Goal: Task Accomplishment & Management: Manage account settings

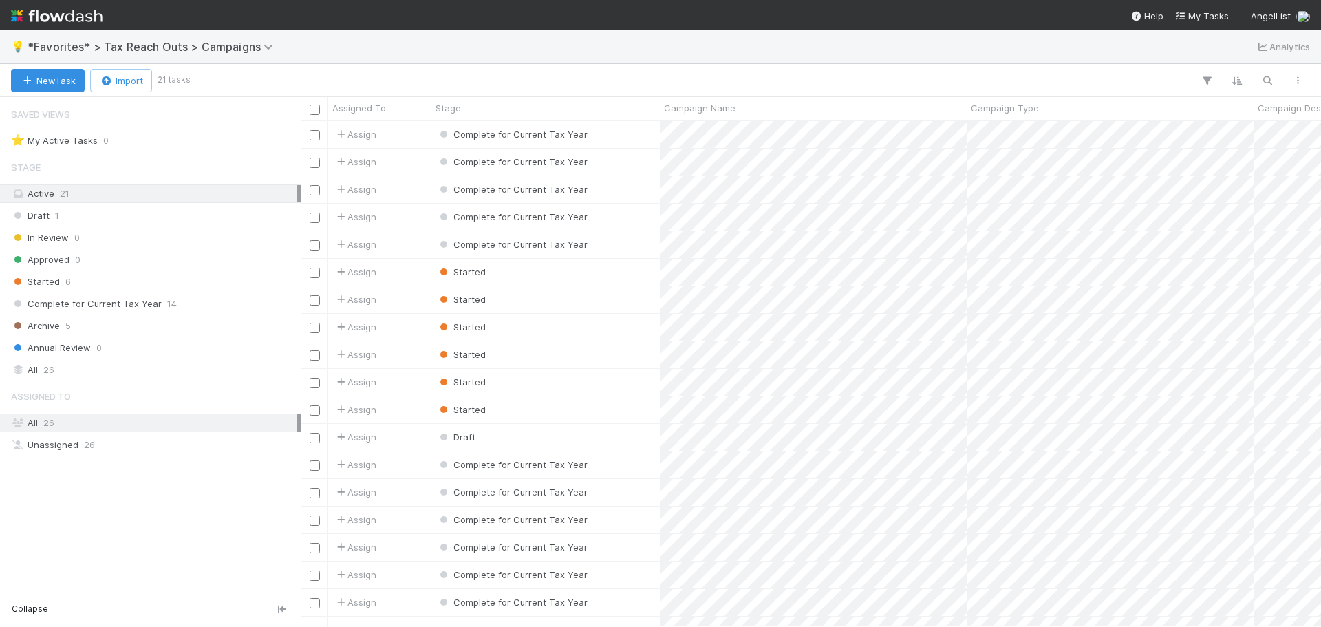
scroll to position [495, 1010]
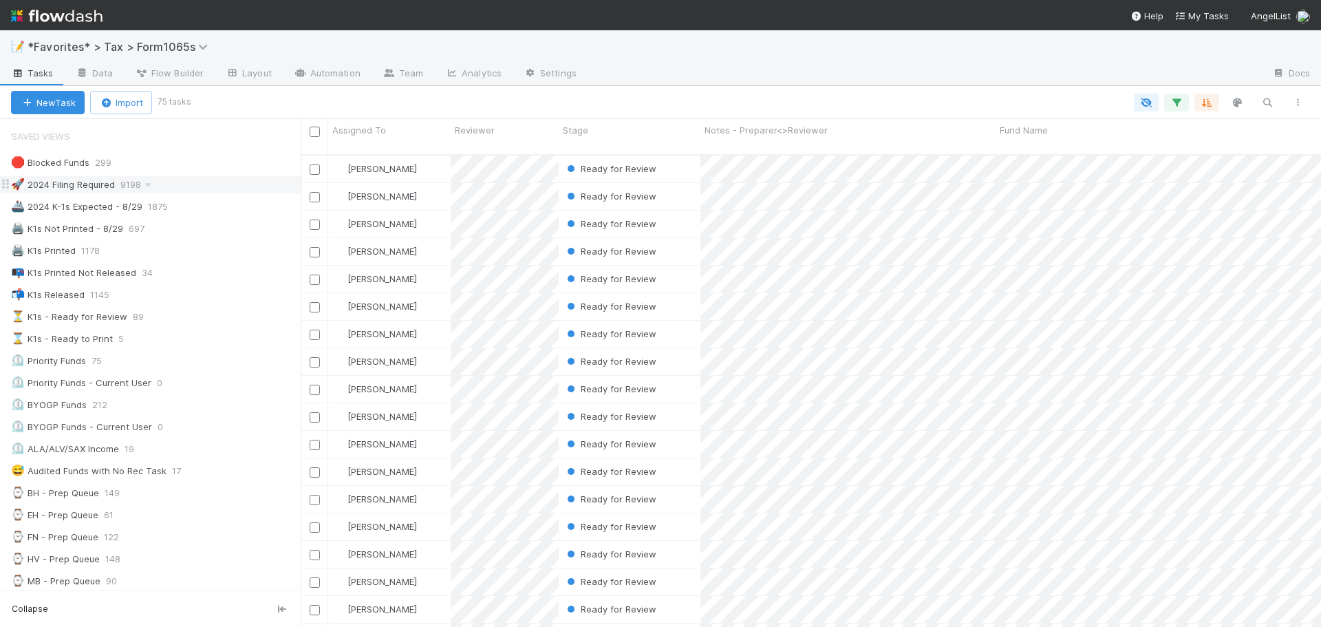
scroll to position [473, 1010]
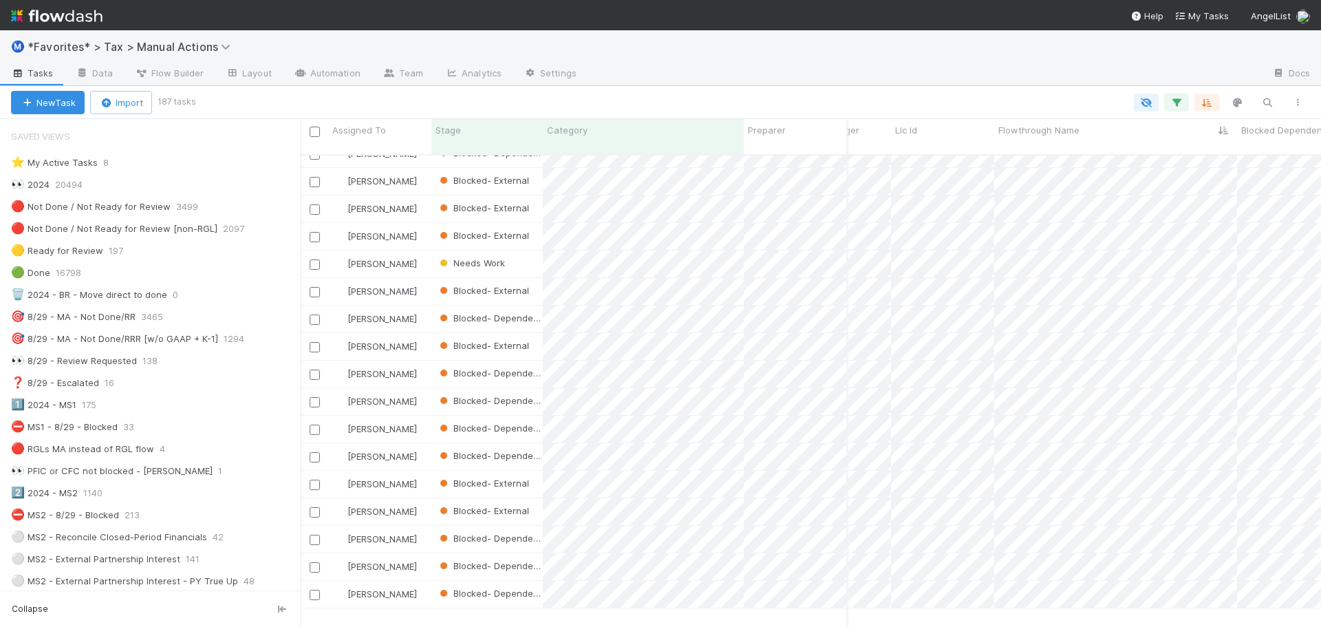
scroll to position [0, 3806]
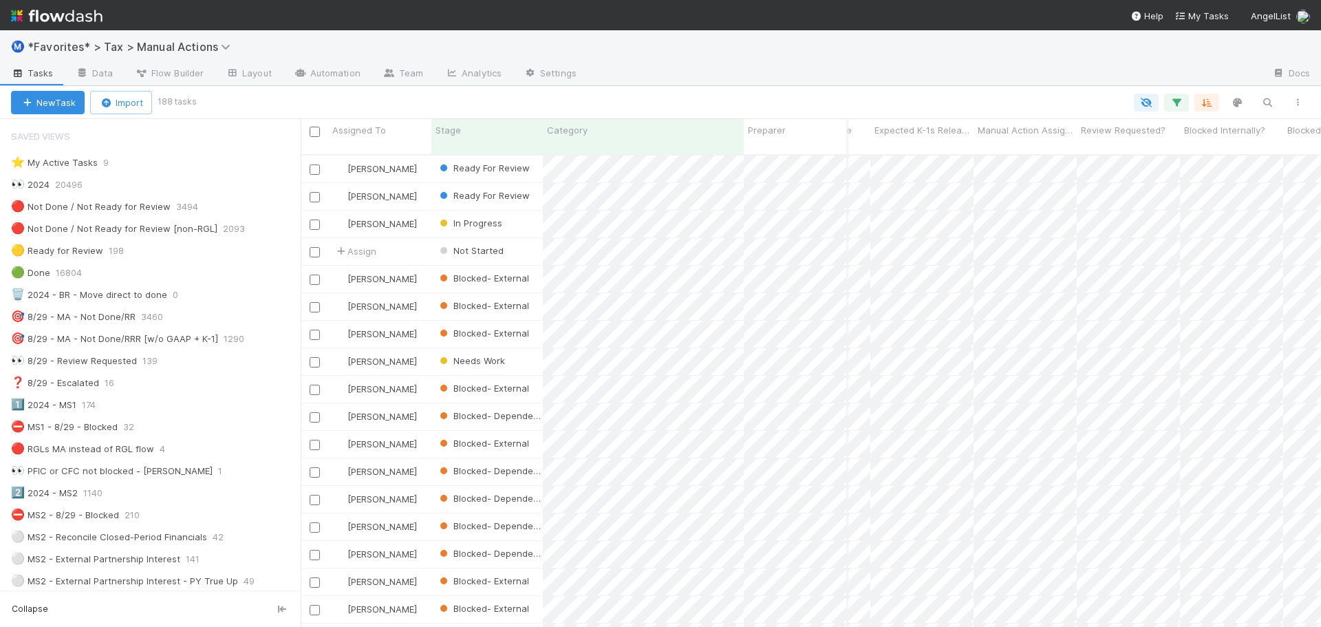
scroll to position [0, 1437]
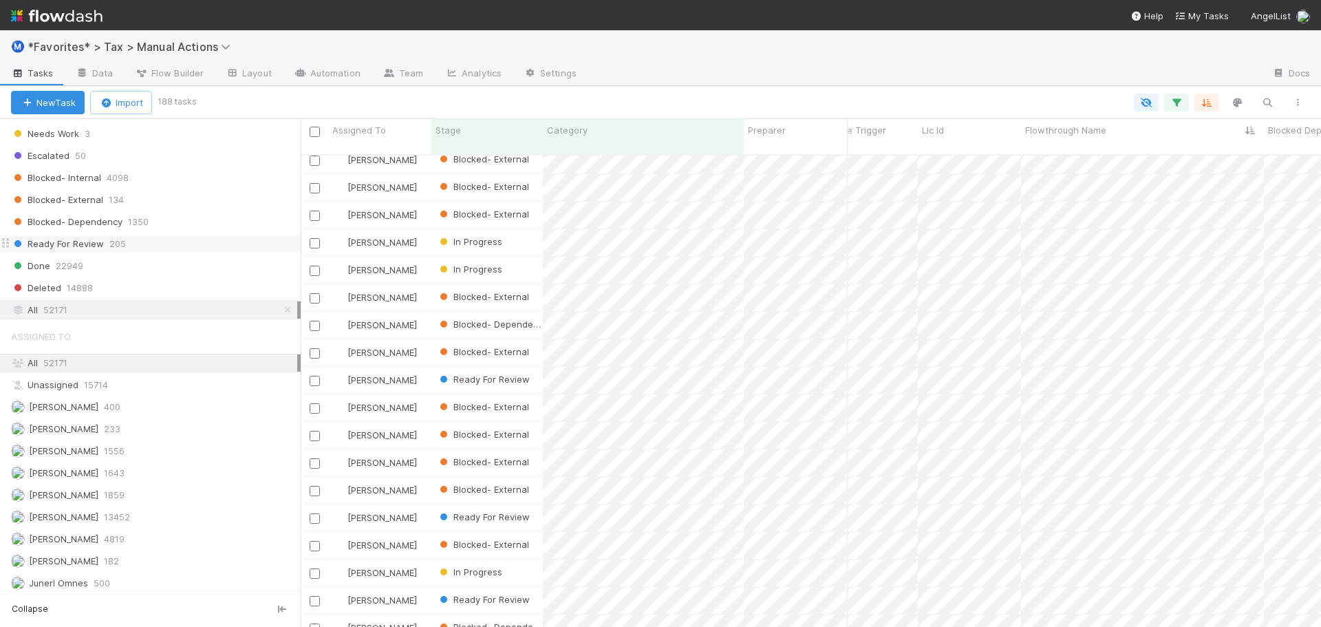
click at [131, 246] on div "Ready For Review 205" at bounding box center [156, 243] width 290 height 17
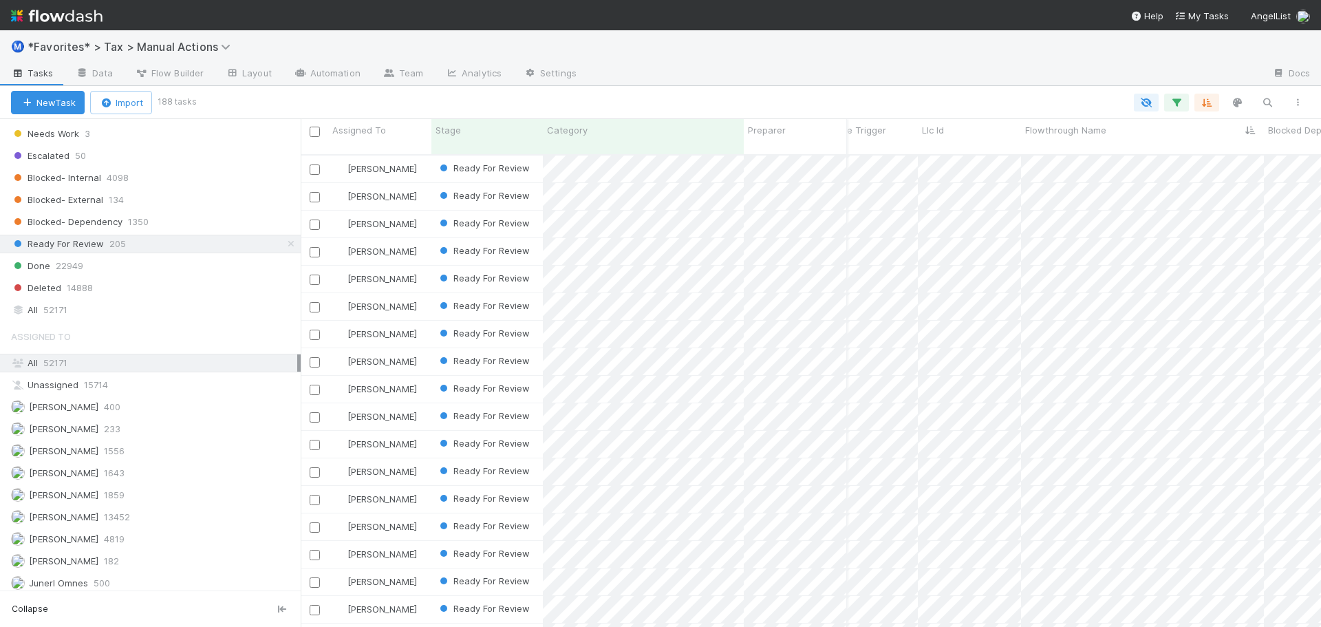
drag, startPoint x: 635, startPoint y: 93, endPoint x: 709, endPoint y: 91, distance: 74.3
click at [635, 92] on div "New Task Import 188 tasks" at bounding box center [660, 102] width 1321 height 33
click at [779, 72] on div at bounding box center [923, 74] width 673 height 22
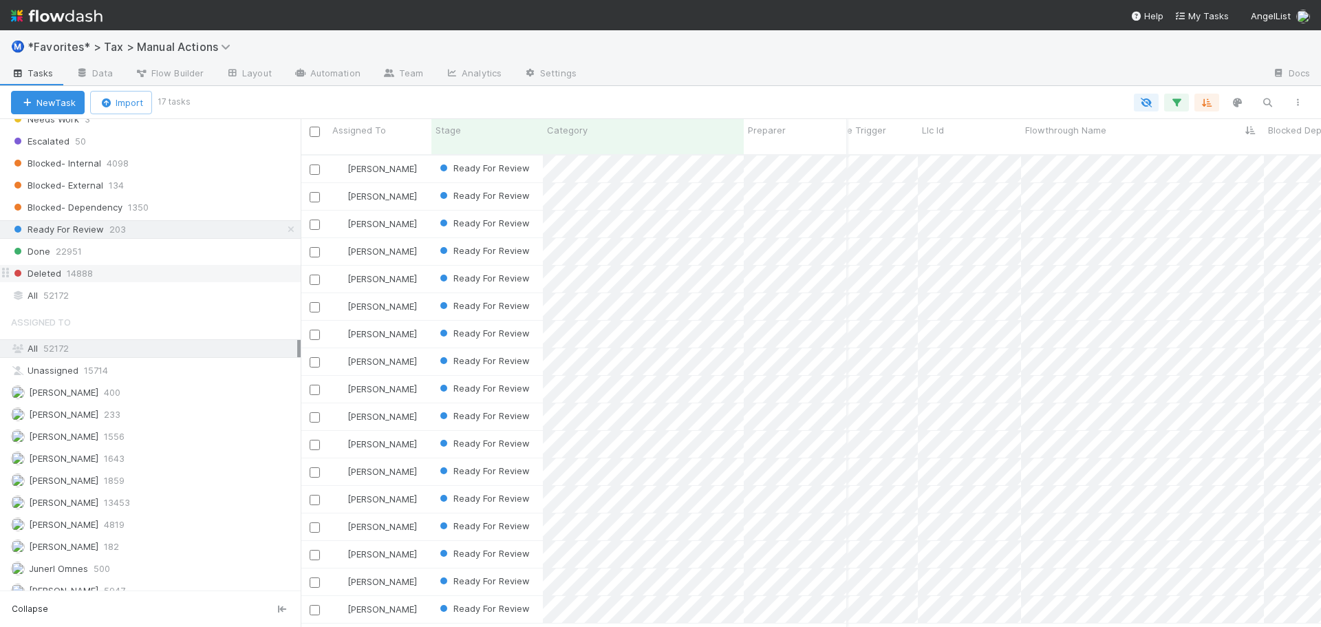
scroll to position [1268, 0]
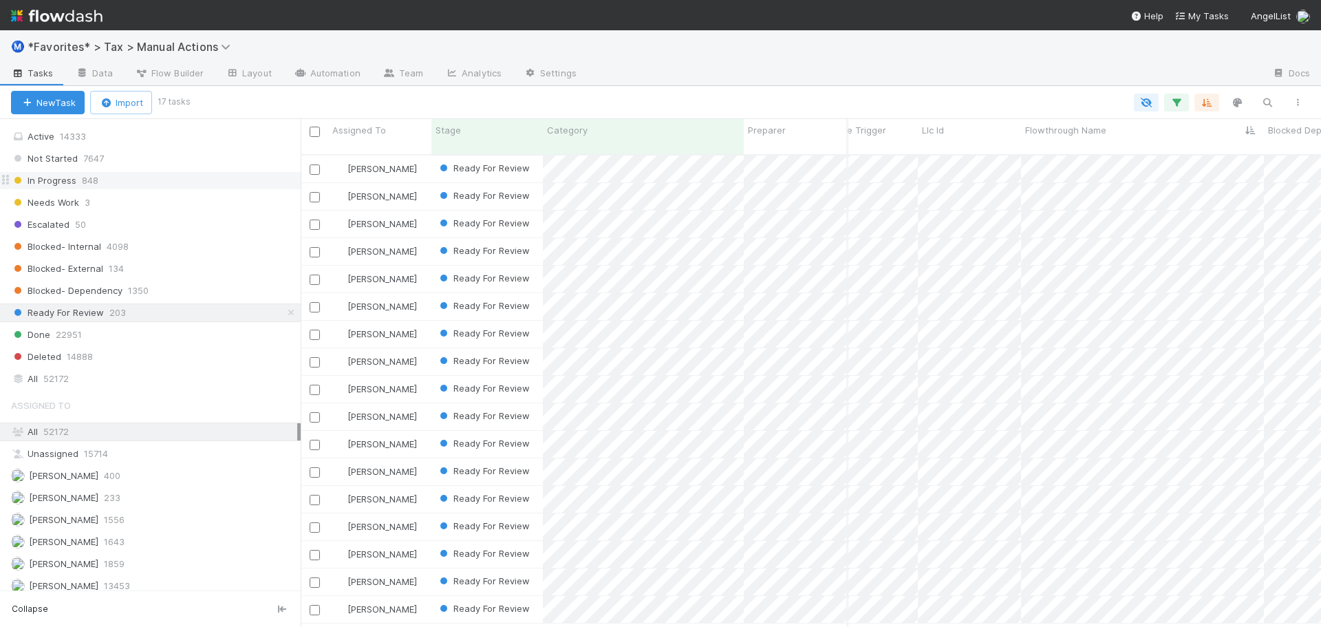
click at [107, 184] on div "In Progress 848" at bounding box center [156, 180] width 290 height 17
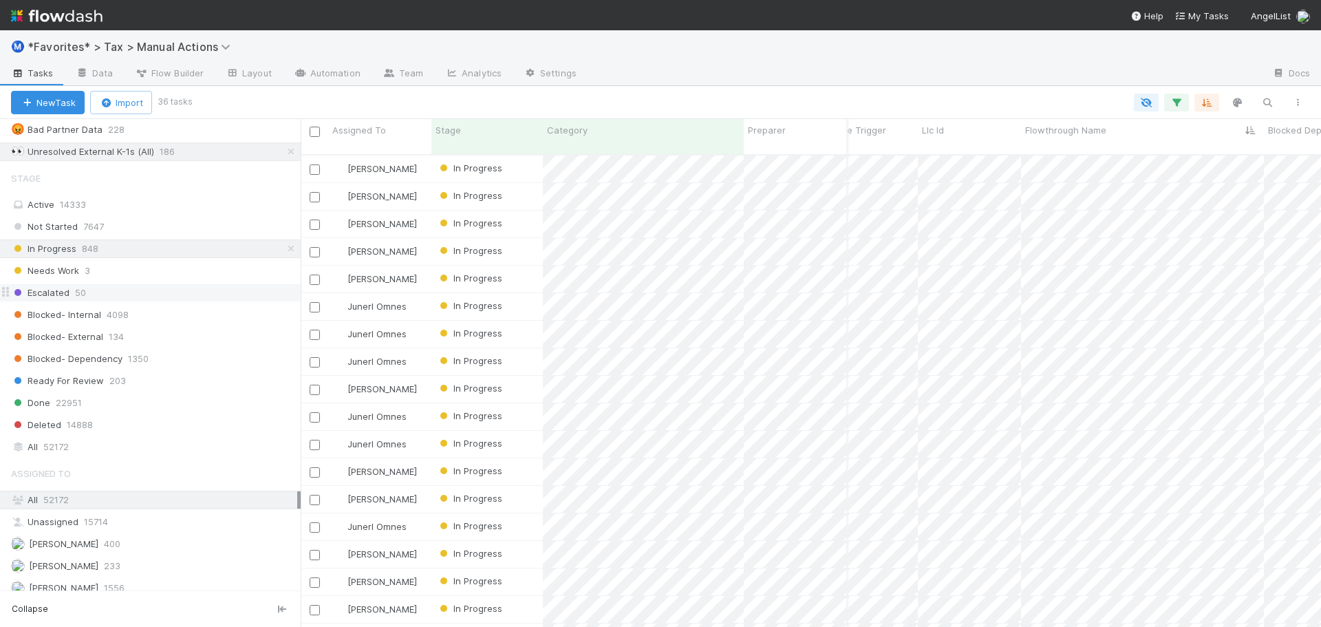
scroll to position [1199, 0]
click at [719, 84] on div at bounding box center [923, 74] width 673 height 22
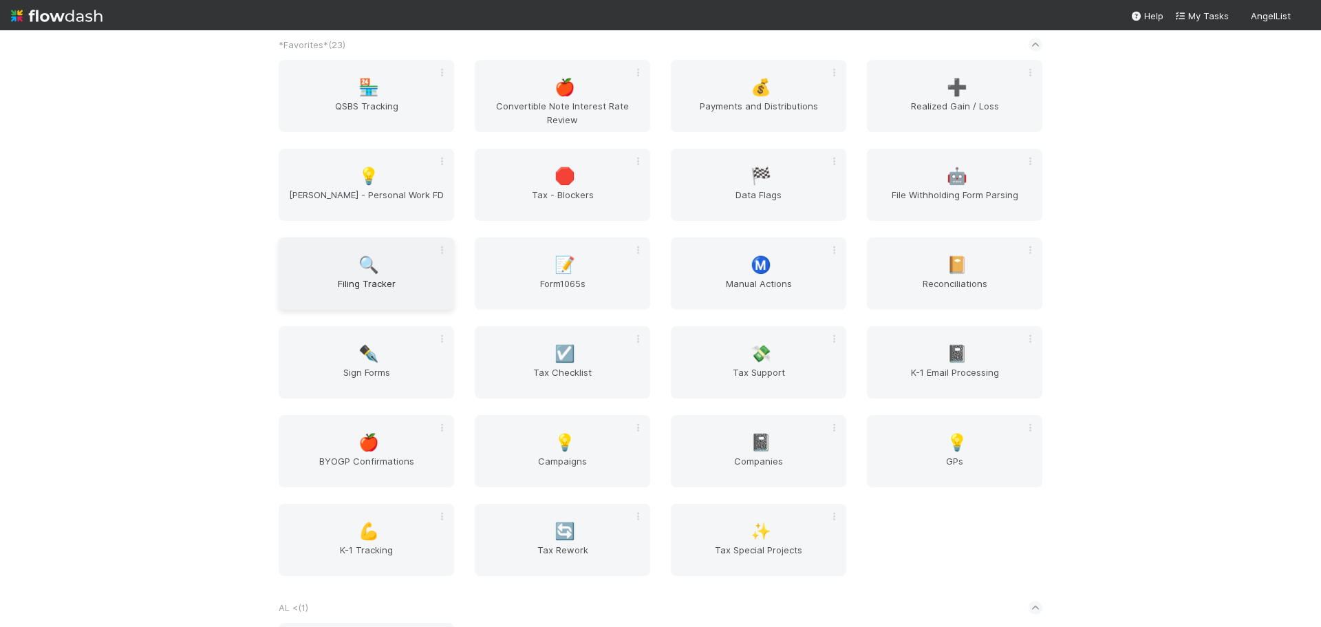
scroll to position [69, 0]
click at [767, 267] on span "Ⓜ️" at bounding box center [760, 264] width 21 height 18
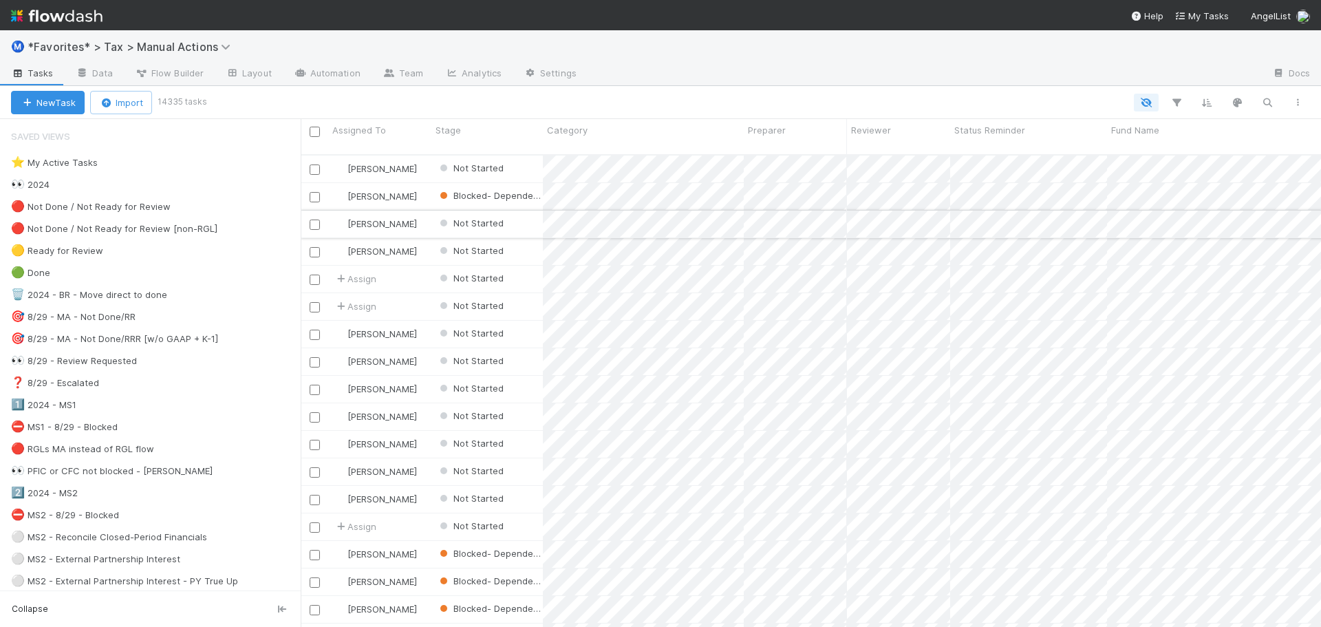
scroll to position [473, 1010]
click at [181, 192] on div "👀 2024" at bounding box center [156, 184] width 290 height 17
click at [1175, 107] on icon "button" at bounding box center [1176, 102] width 14 height 12
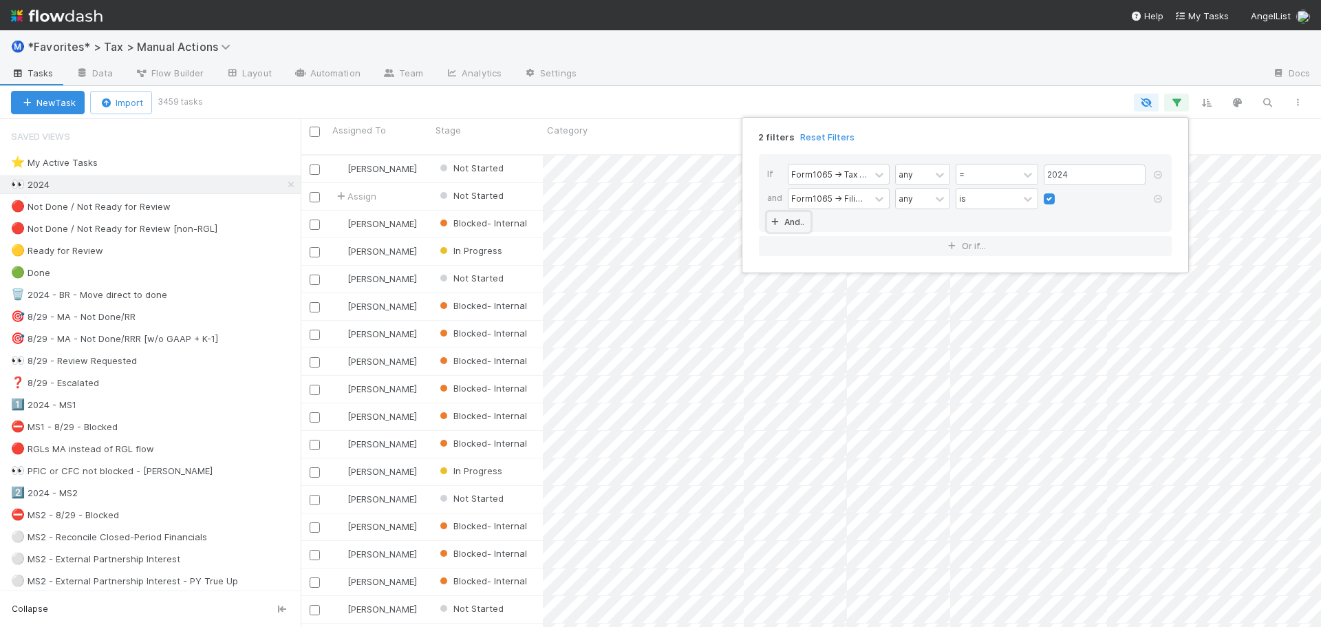
click at [794, 219] on link "And.." at bounding box center [788, 222] width 43 height 20
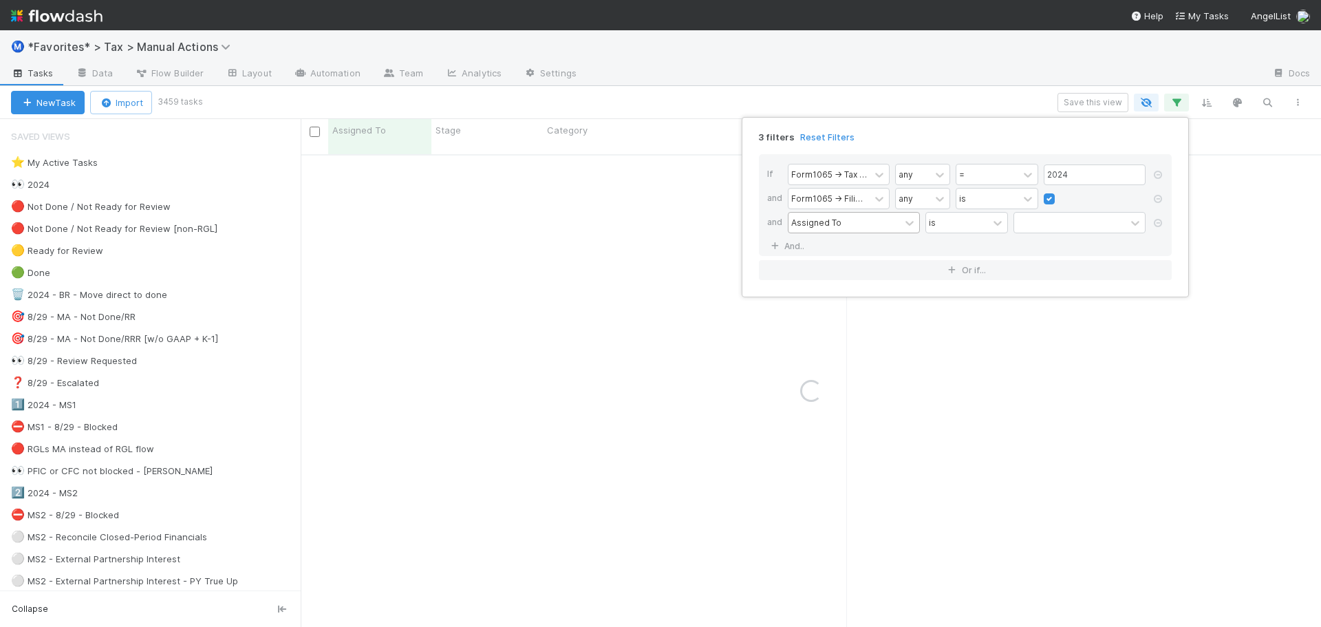
click at [814, 225] on div "Assigned To" at bounding box center [816, 222] width 50 height 12
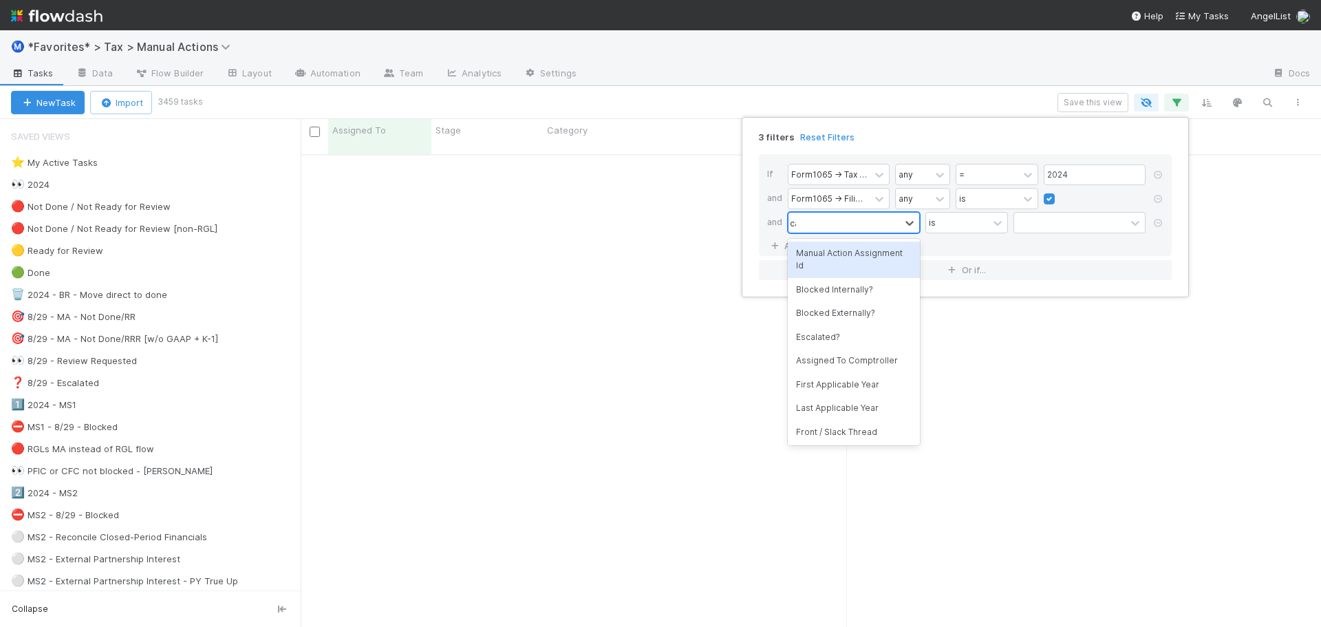
type input "cat"
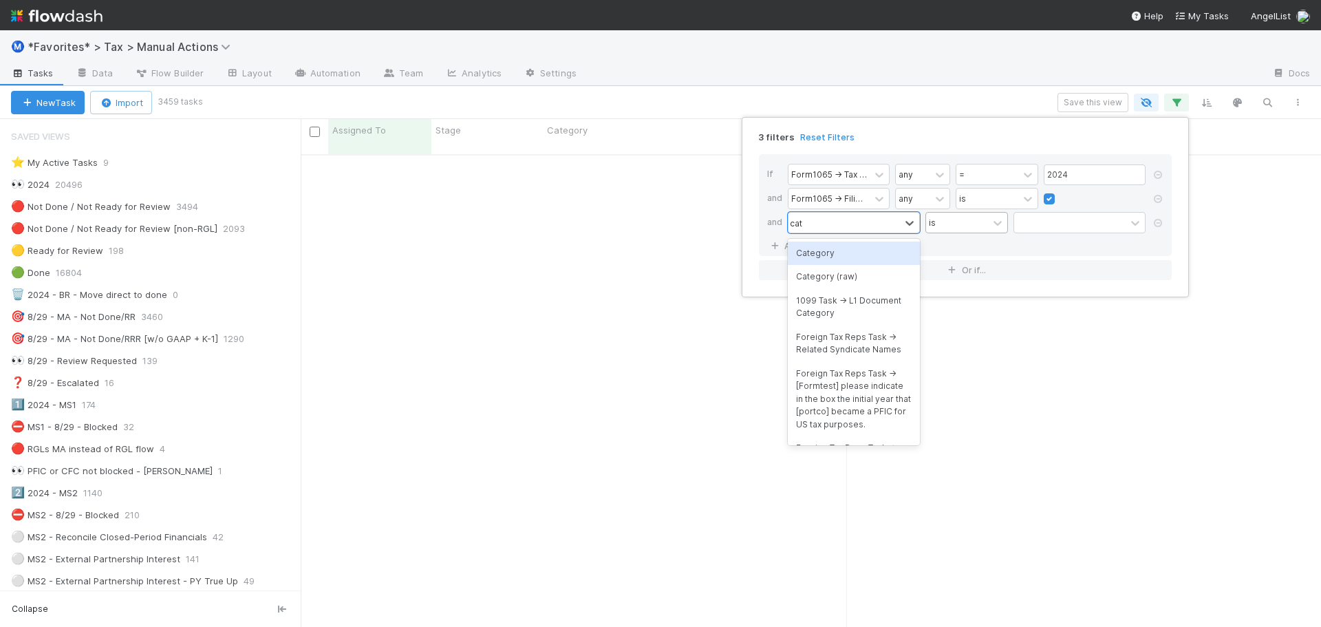
click at [831, 258] on div "Category" at bounding box center [854, 252] width 132 height 23
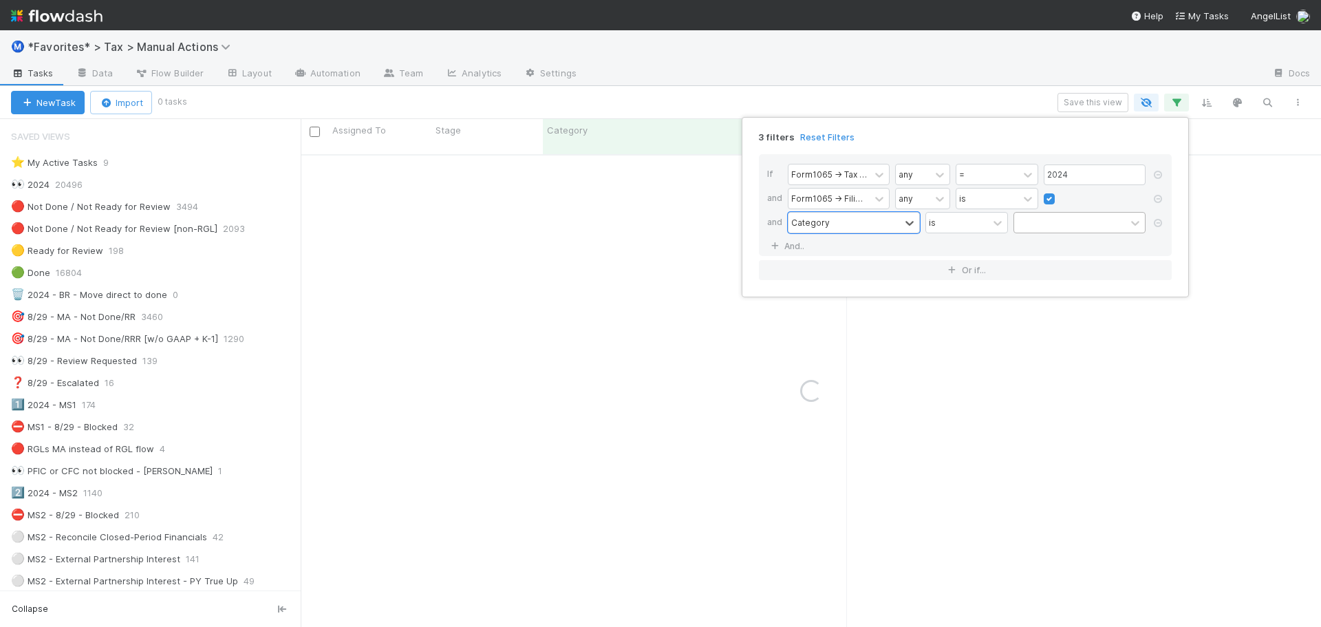
click at [1021, 224] on div at bounding box center [1069, 223] width 111 height 20
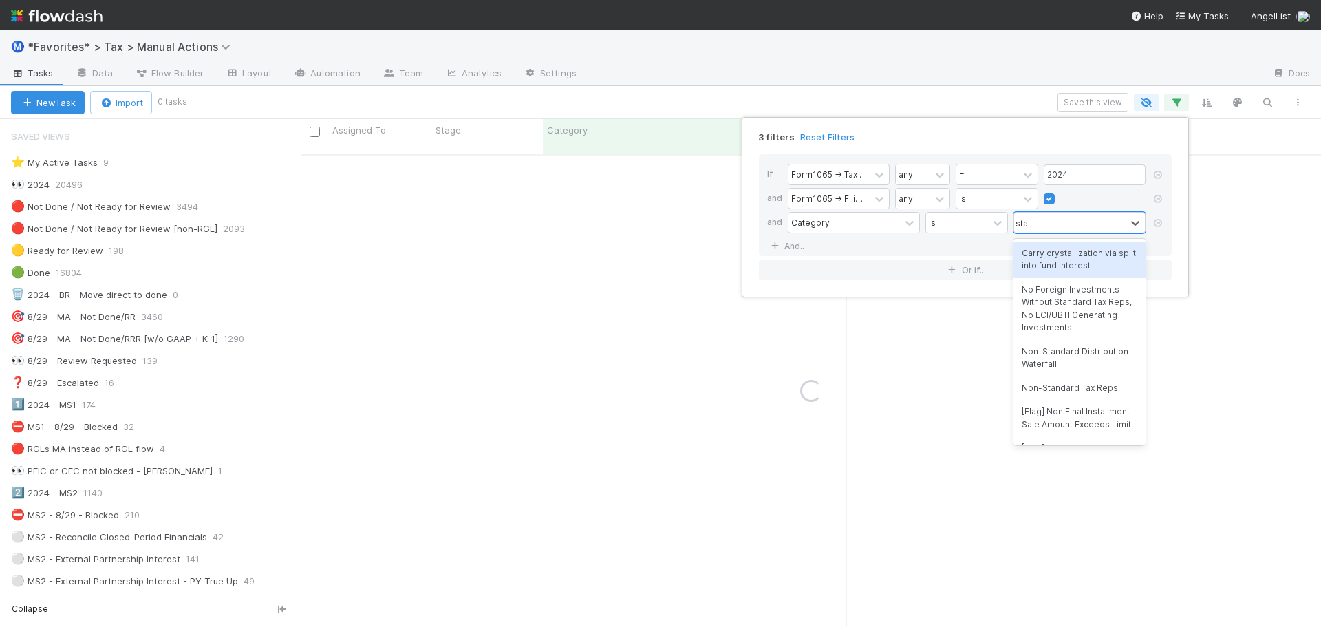
type input "state"
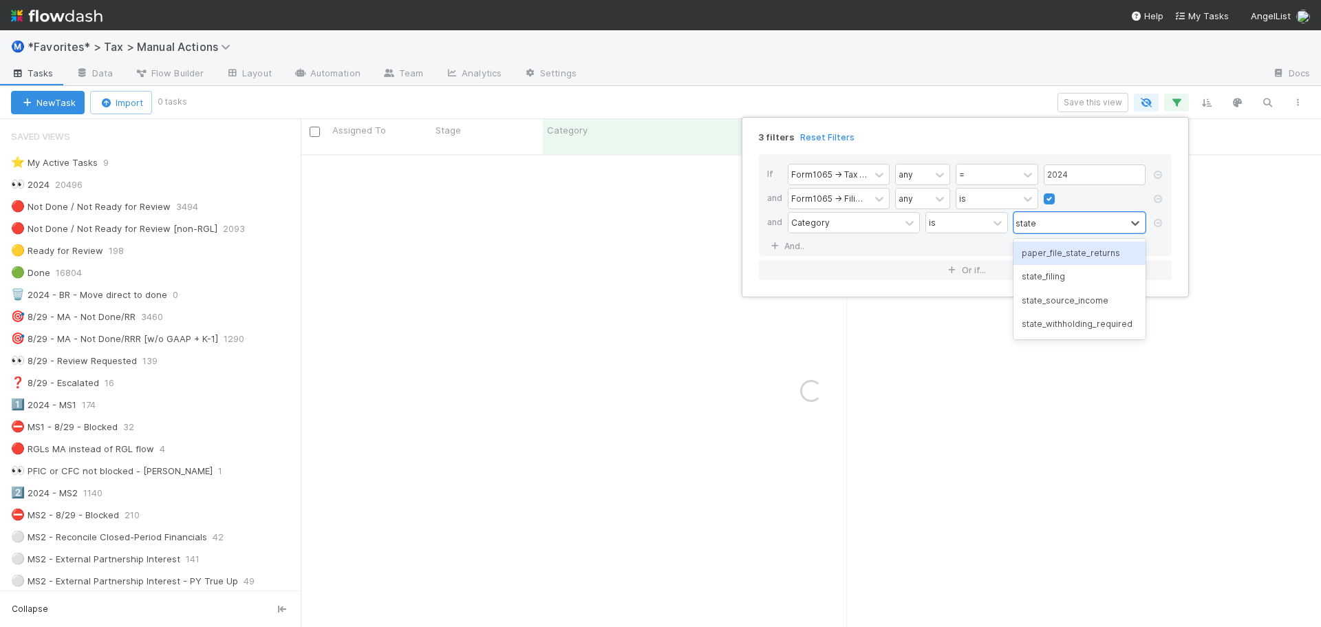
click at [1044, 276] on div "state_filing" at bounding box center [1079, 276] width 132 height 23
click at [790, 247] on link "And.." at bounding box center [788, 246] width 43 height 20
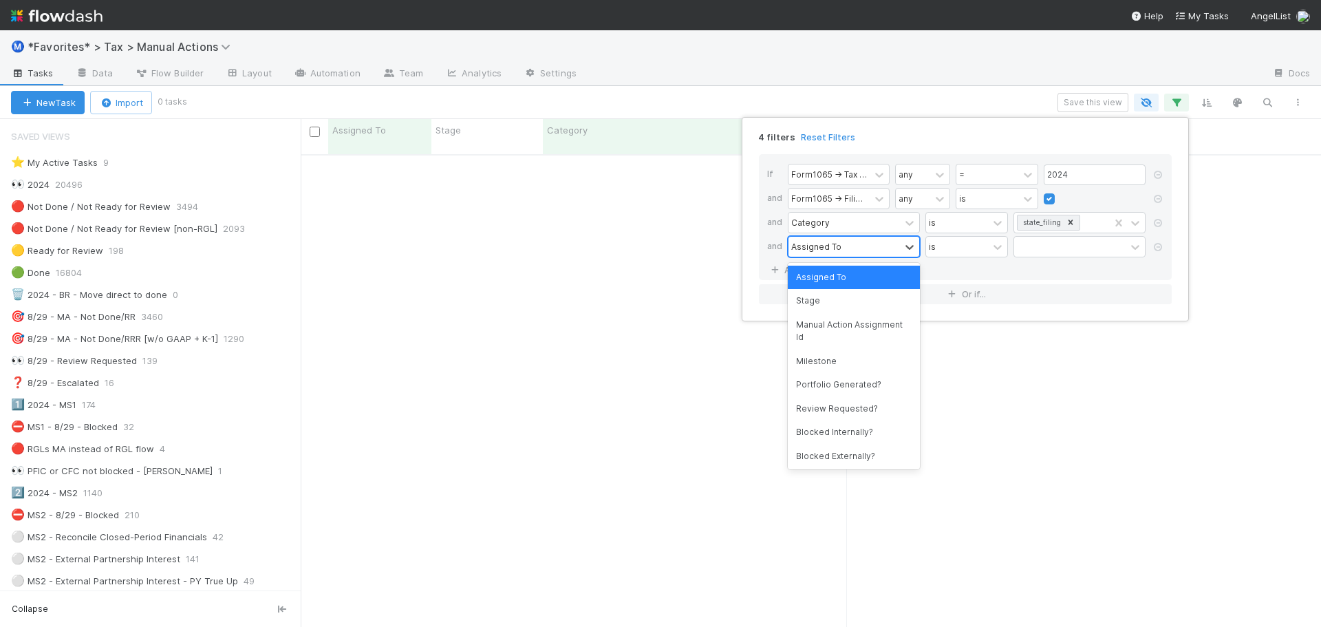
click at [820, 243] on div "Assigned To" at bounding box center [816, 246] width 50 height 12
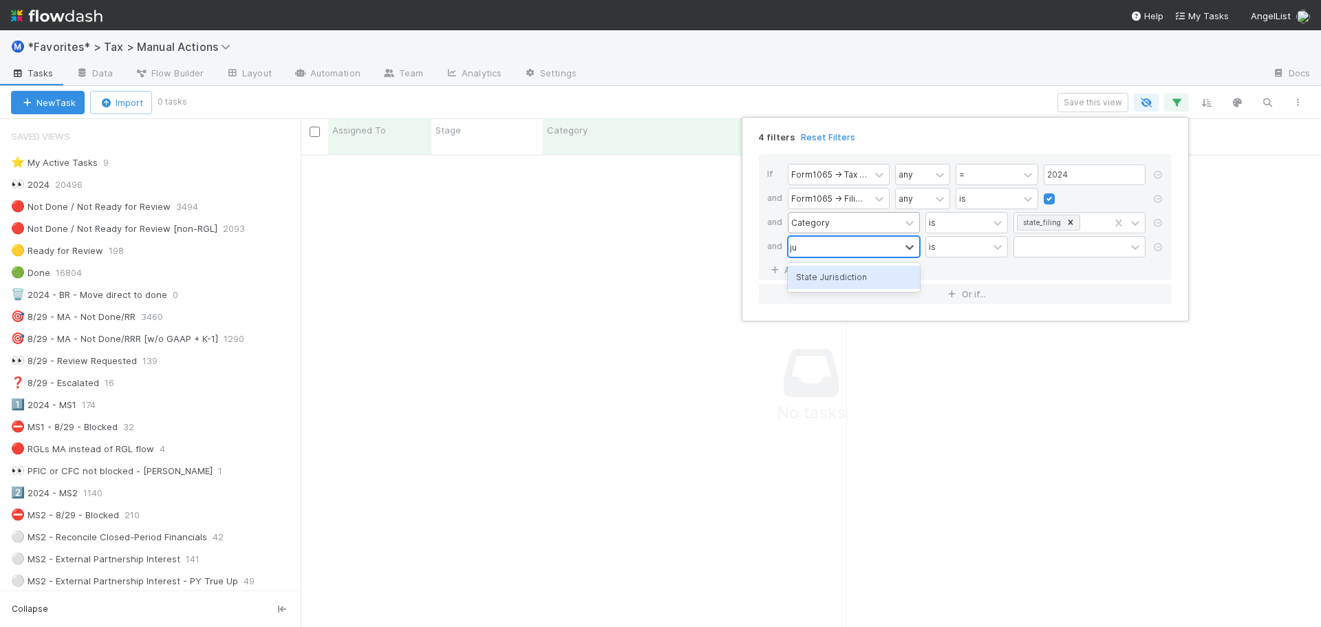
scroll to position [463, 1010]
type input "jur"
click at [832, 276] on div "State Jurisdiction" at bounding box center [854, 276] width 132 height 23
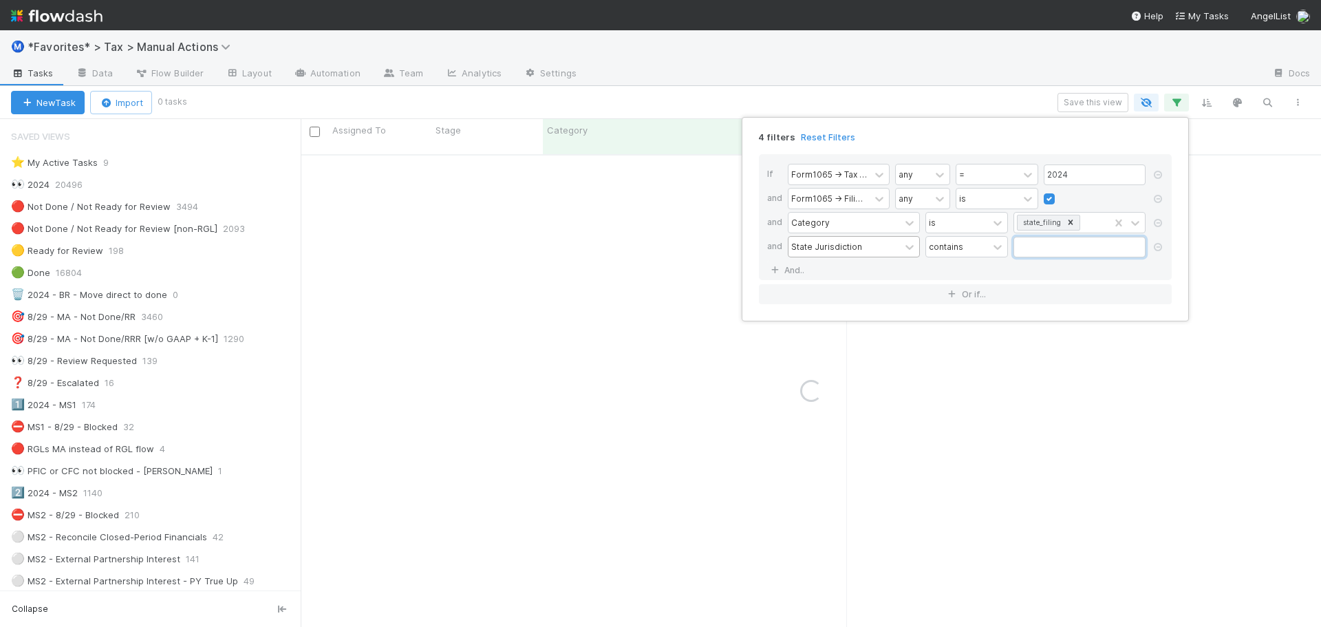
click at [1048, 252] on input "text" at bounding box center [1079, 247] width 132 height 21
type input "ca"
click at [946, 106] on div "4 filters Reset Filters If Form1065 -> Tax Year any = 2024 and Form1065 -> Fili…" at bounding box center [660, 313] width 1321 height 627
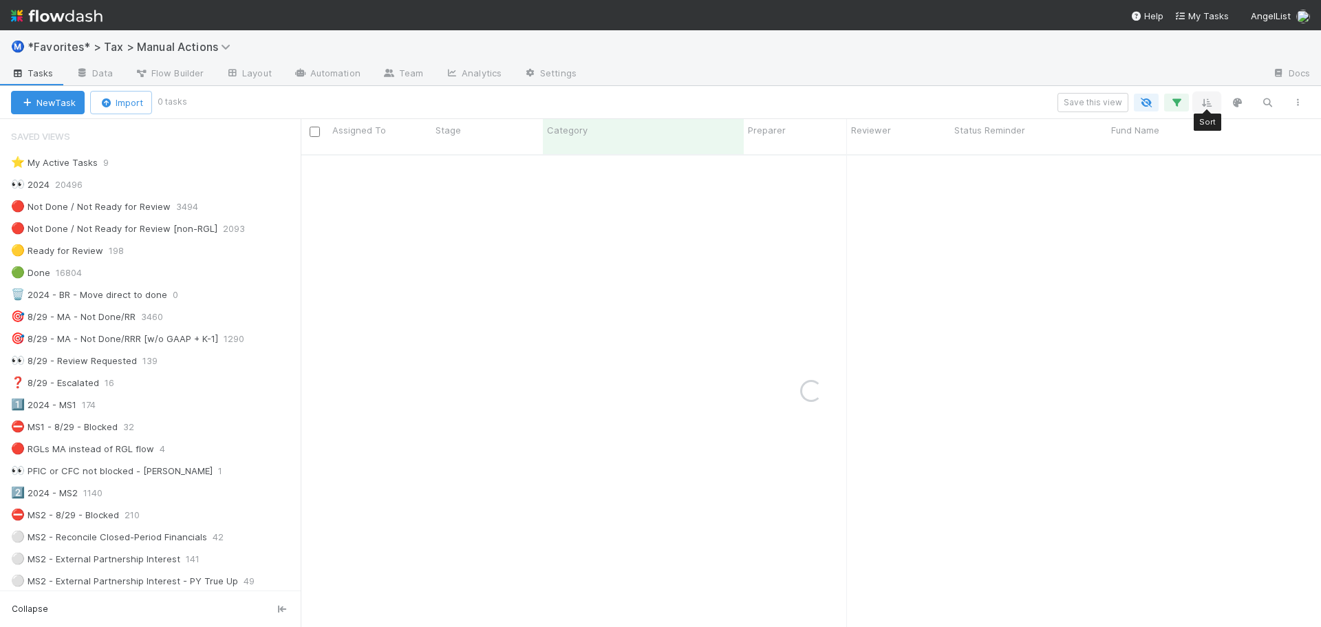
click at [1201, 105] on icon "button" at bounding box center [1207, 102] width 14 height 12
click at [1054, 140] on button "Sort by" at bounding box center [1055, 143] width 296 height 20
click at [973, 151] on div "Assigned To" at bounding box center [990, 157] width 50 height 12
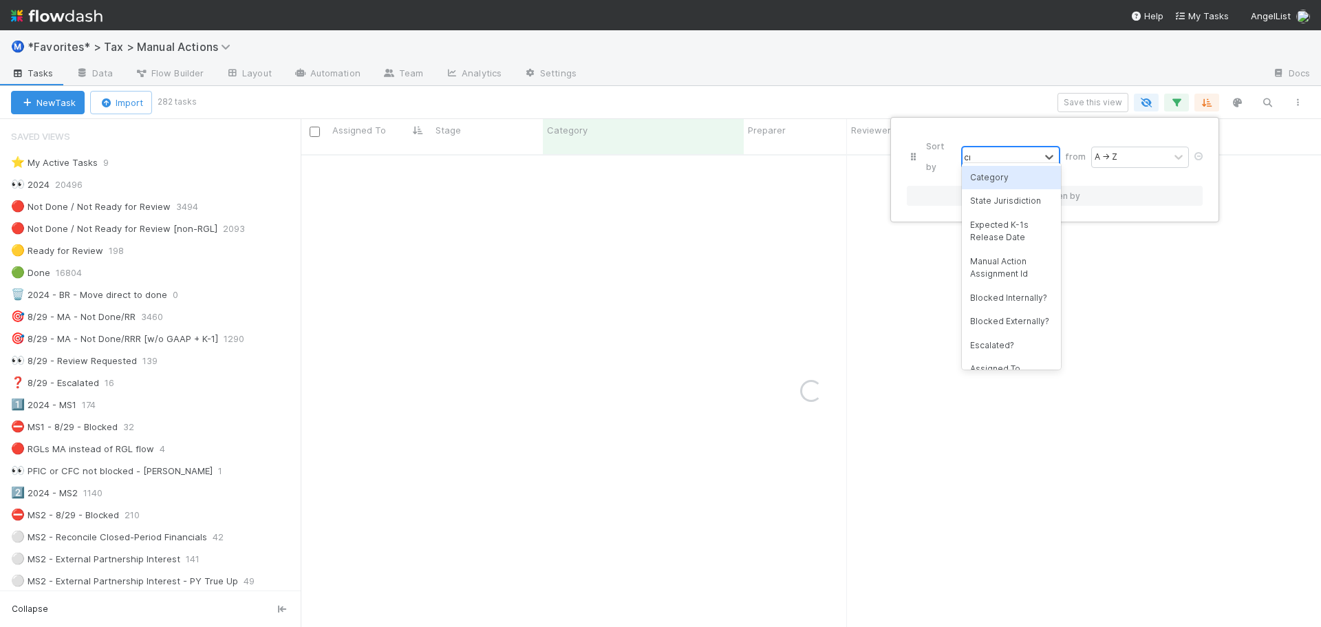
type input "crea"
click at [1018, 186] on div "Created On" at bounding box center [1011, 177] width 99 height 23
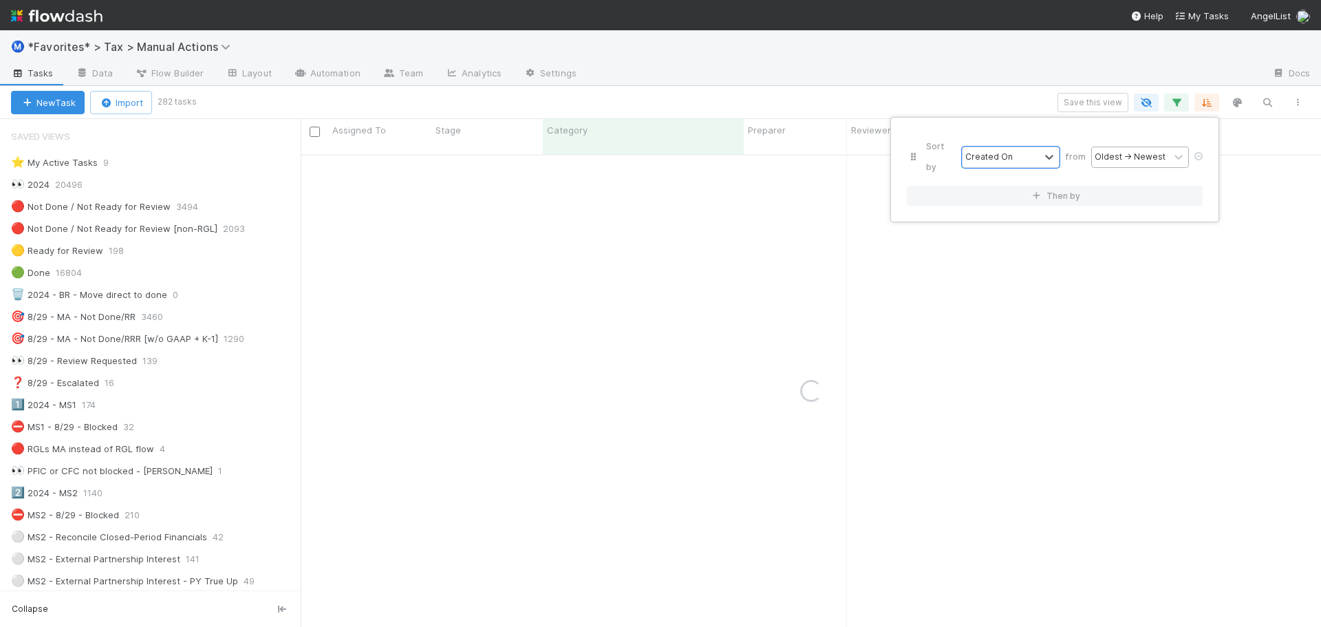
click at [1114, 151] on div "Oldest → Newest" at bounding box center [1129, 157] width 71 height 12
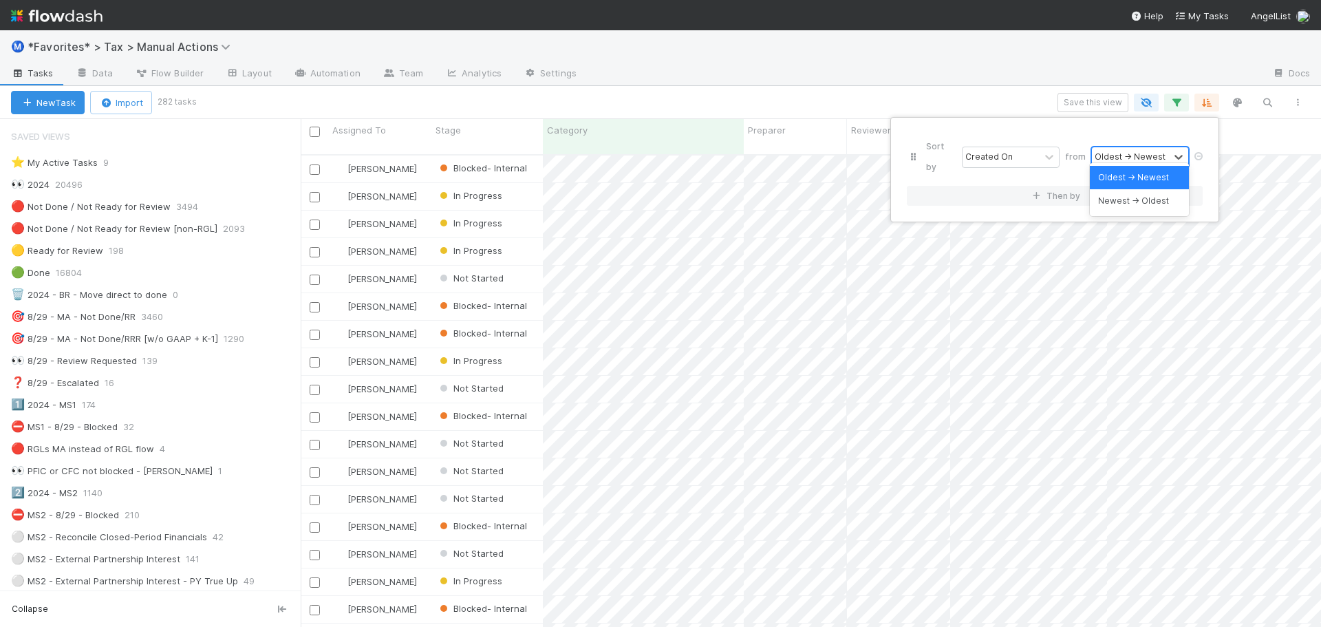
scroll to position [473, 1010]
click at [1118, 198] on div "Newest → Oldest" at bounding box center [1138, 200] width 99 height 23
click at [918, 57] on div "Sort by Created On from Newest → Oldest Then by" at bounding box center [660, 313] width 1321 height 627
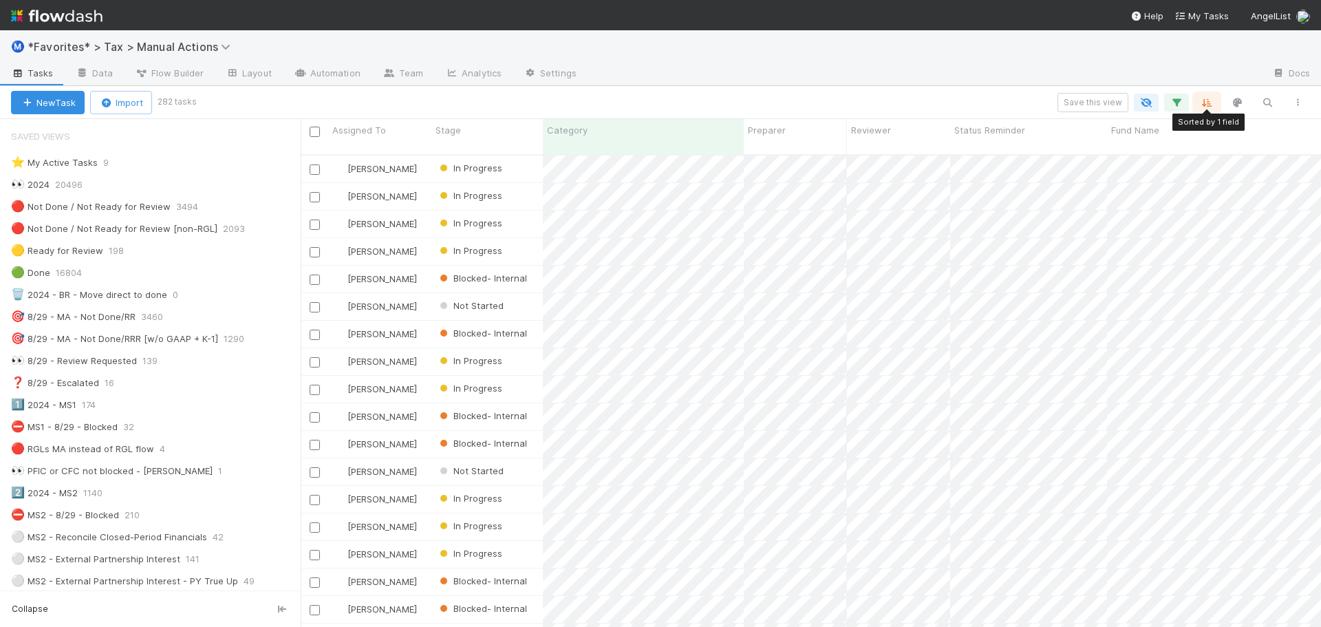
click at [1206, 100] on icon "button" at bounding box center [1207, 102] width 14 height 12
click at [1128, 72] on div "Sort by Created On from Newest → Oldest Then by" at bounding box center [660, 313] width 1321 height 627
click at [1178, 108] on button "button" at bounding box center [1176, 103] width 25 height 18
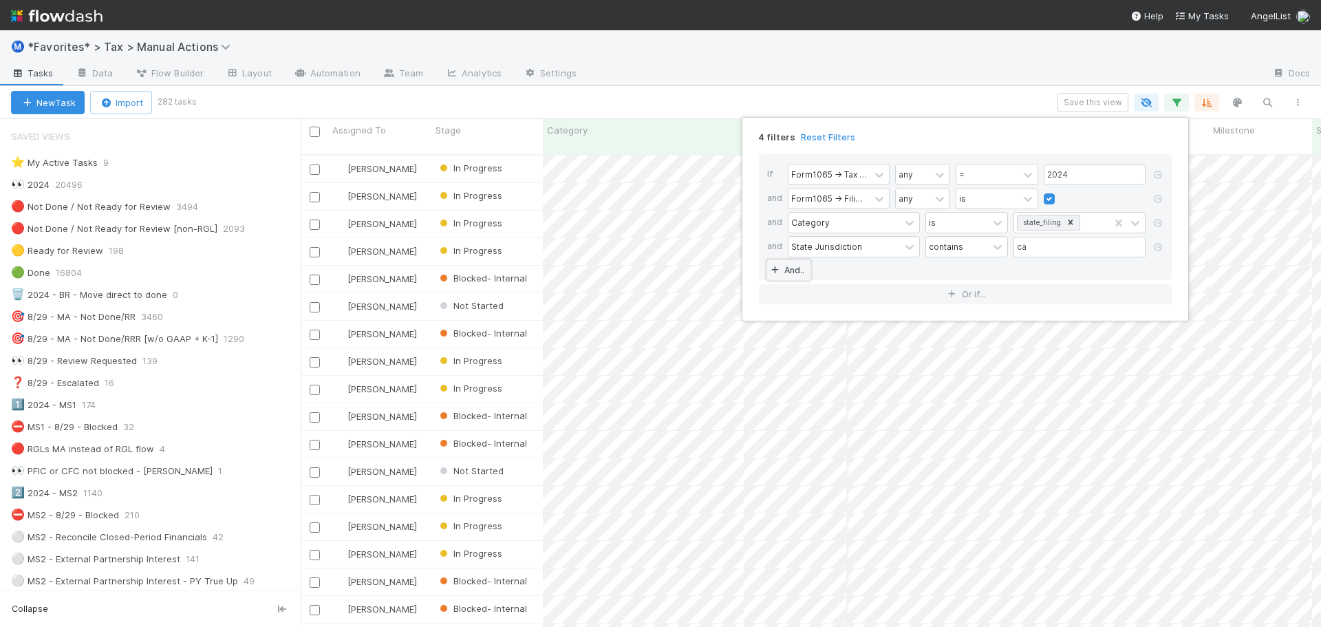
click at [779, 270] on icon at bounding box center [775, 270] width 14 height 8
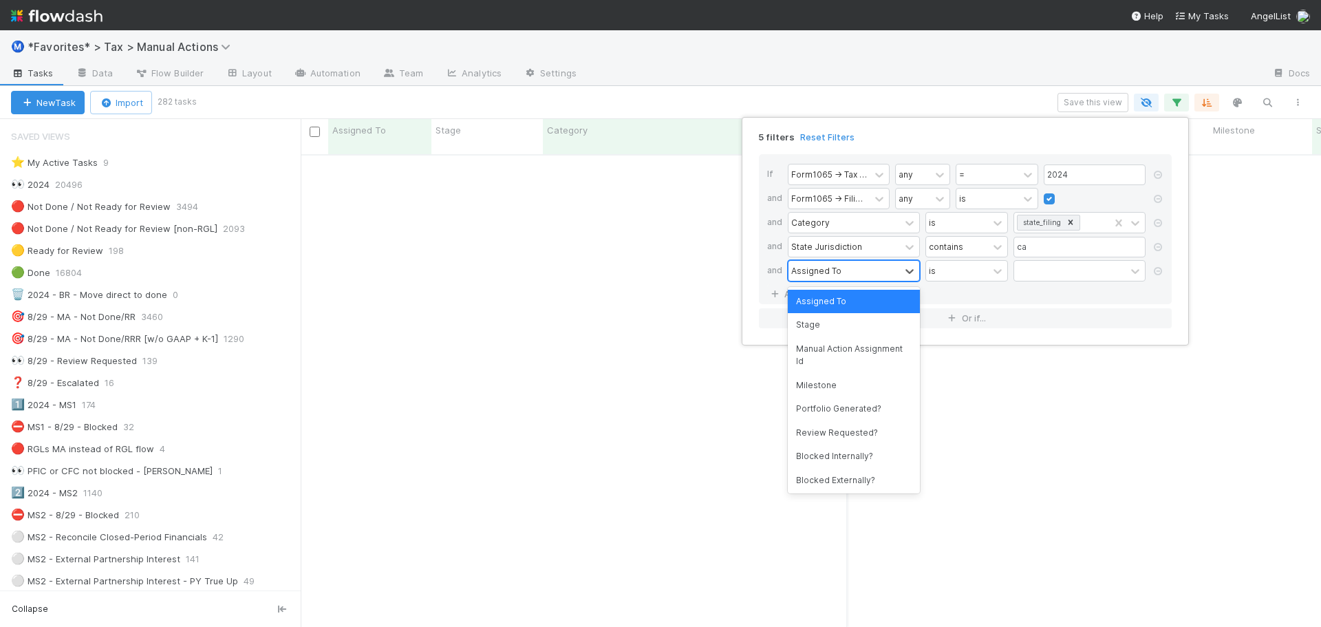
click at [821, 263] on div "Assigned To" at bounding box center [843, 271] width 111 height 20
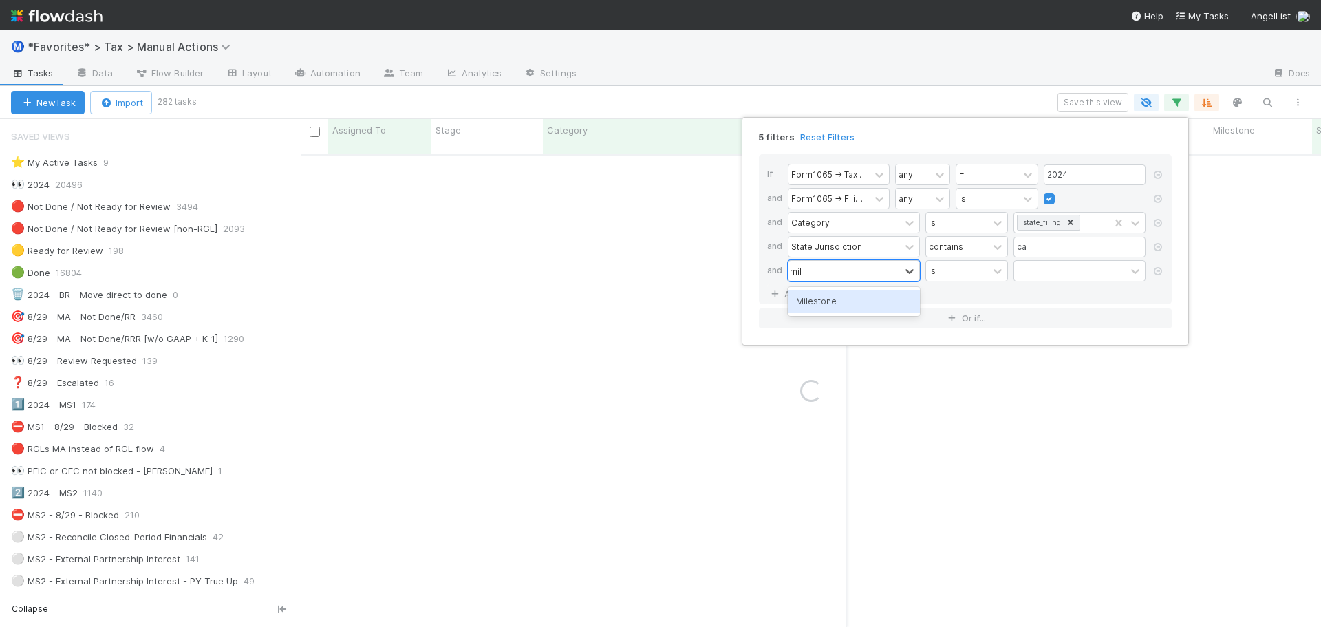
type input "mile"
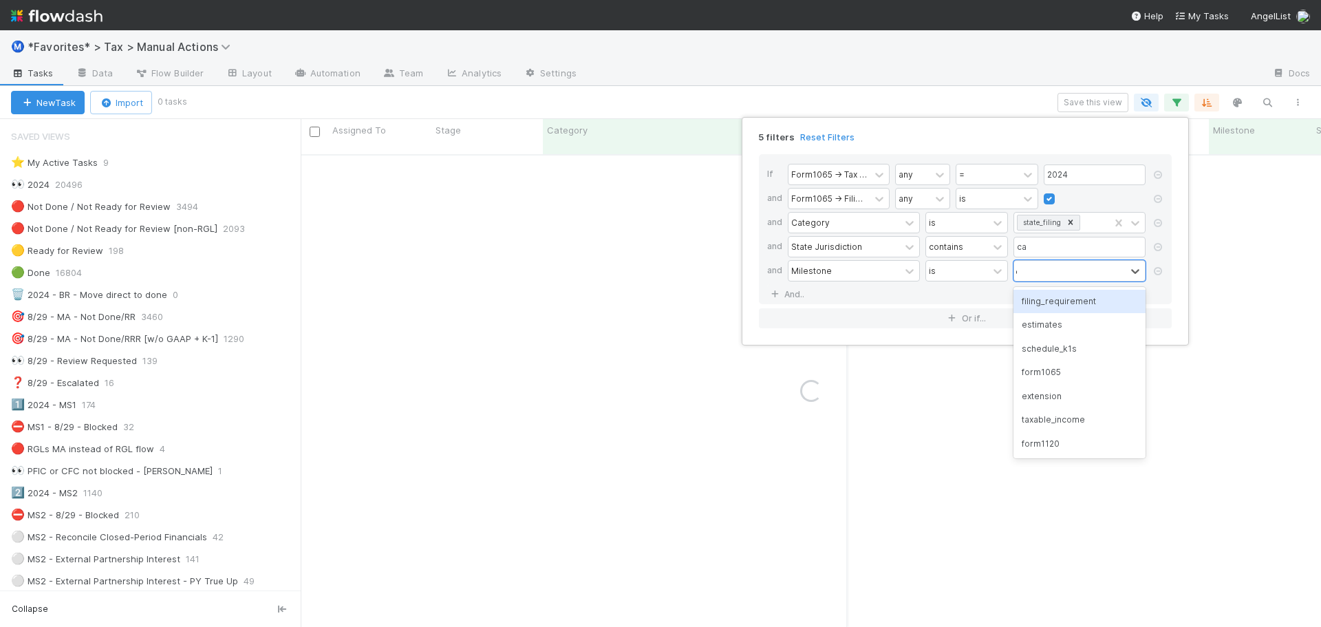
type input "est"
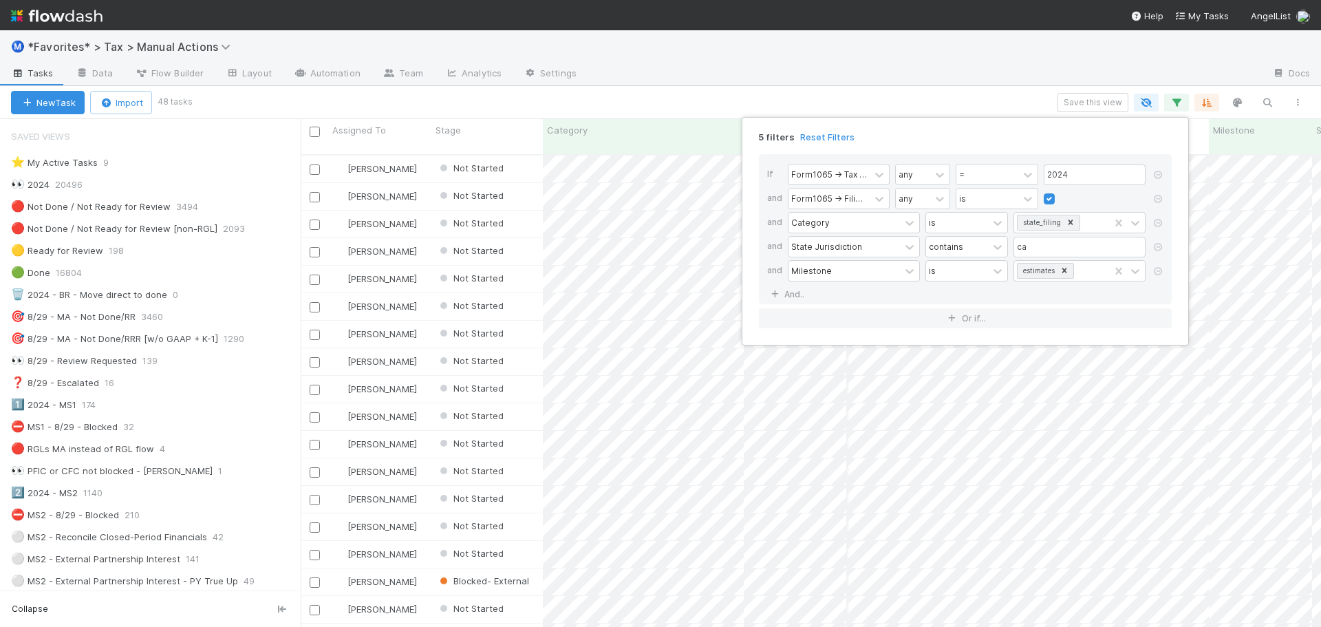
click at [893, 74] on div "5 filters Reset Filters If Form1065 -> Tax Year any = 2024 and Form1065 -> Fili…" at bounding box center [660, 313] width 1321 height 627
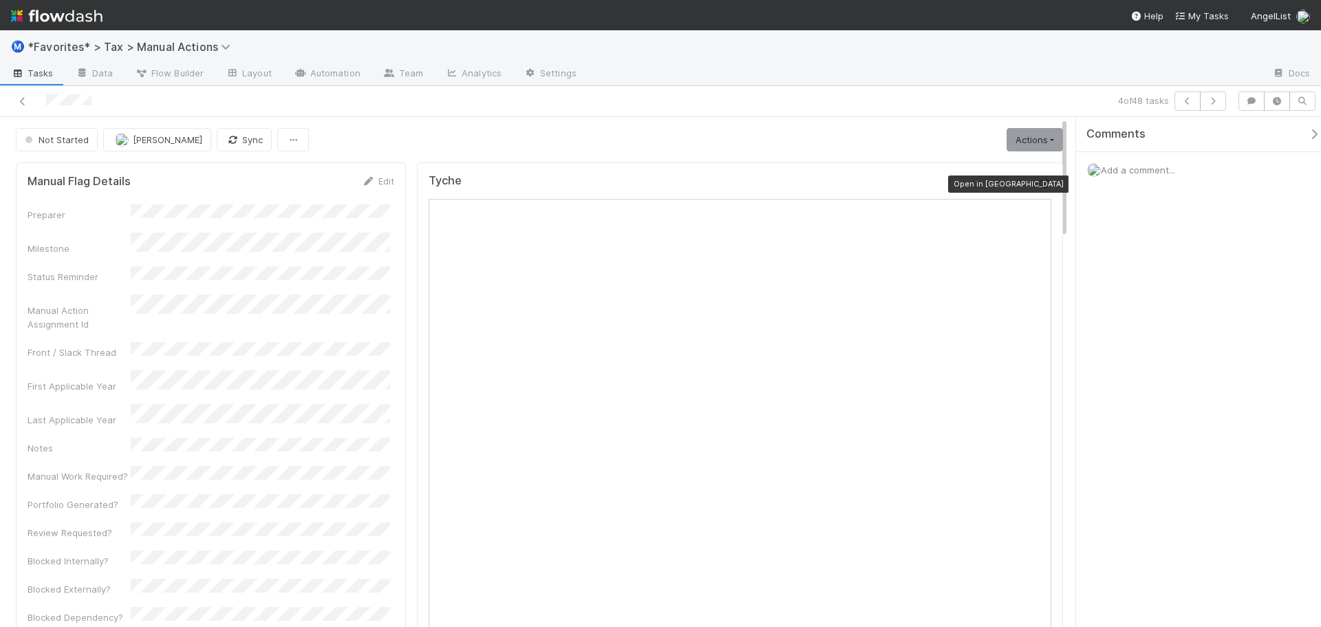
click at [1037, 185] on icon at bounding box center [1044, 184] width 14 height 9
click at [39, 24] on img at bounding box center [56, 15] width 91 height 23
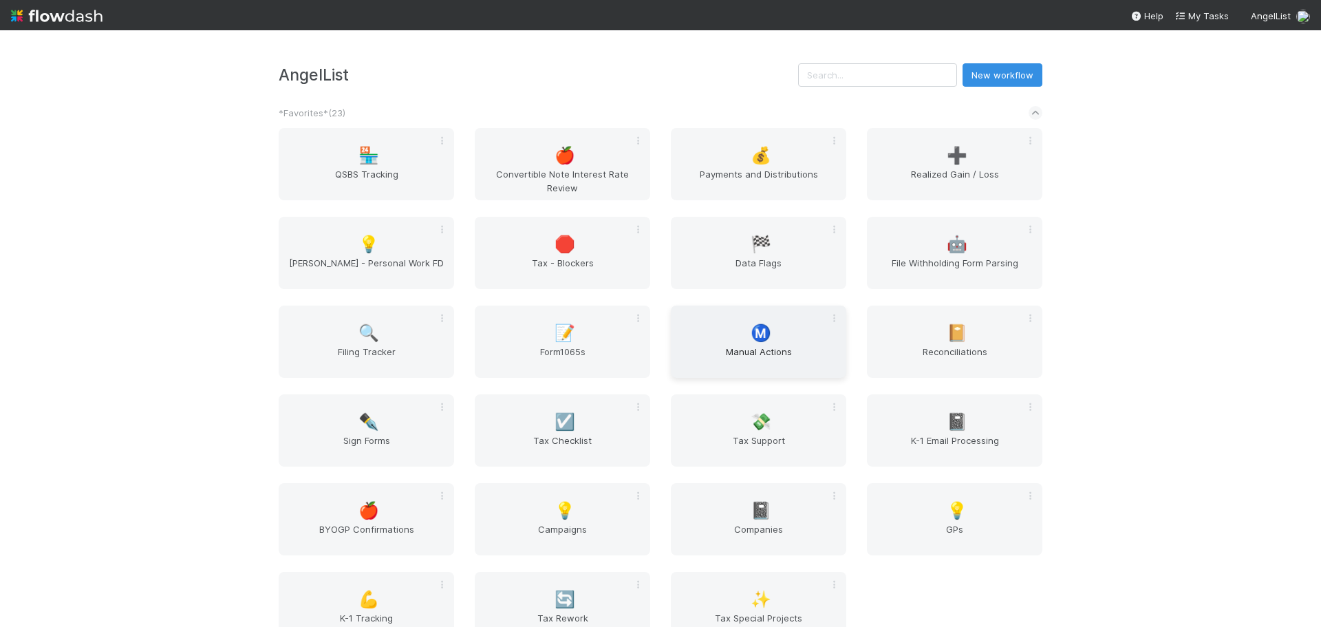
click at [785, 346] on span "Manual Actions" at bounding box center [758, 359] width 164 height 28
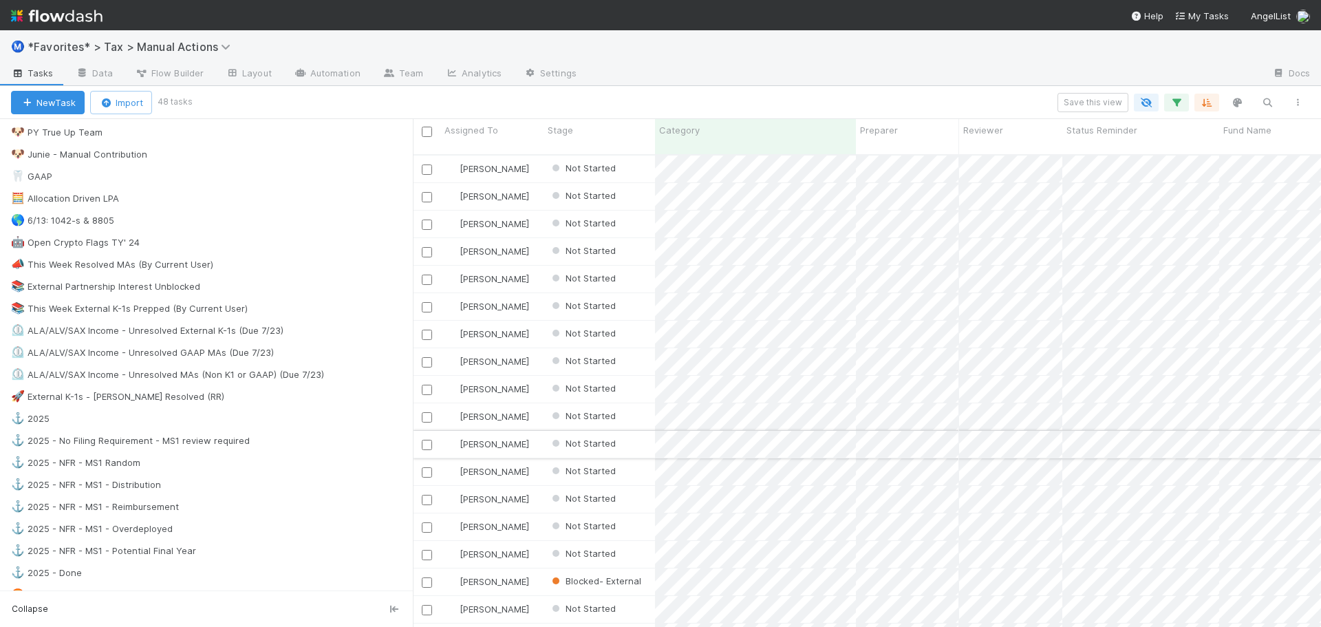
drag, startPoint x: 302, startPoint y: 426, endPoint x: 421, endPoint y: 422, distance: 119.1
click at [443, 427] on div "Assigned To Stage Category Preparer Reviewer Status Reminder Fund Name Mileston…" at bounding box center [660, 373] width 1321 height 508
click at [239, 398] on div "🚀 External K-1s - Sam Resolved (RR) 0" at bounding box center [212, 396] width 402 height 17
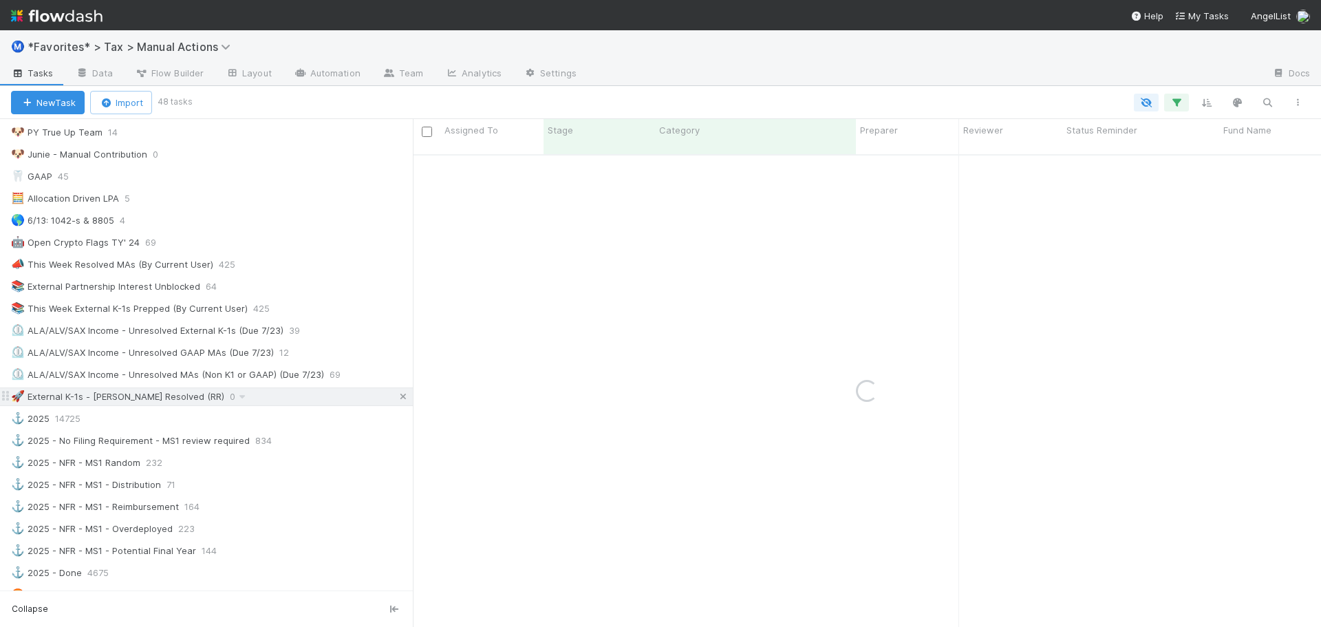
click at [396, 396] on icon at bounding box center [403, 396] width 14 height 9
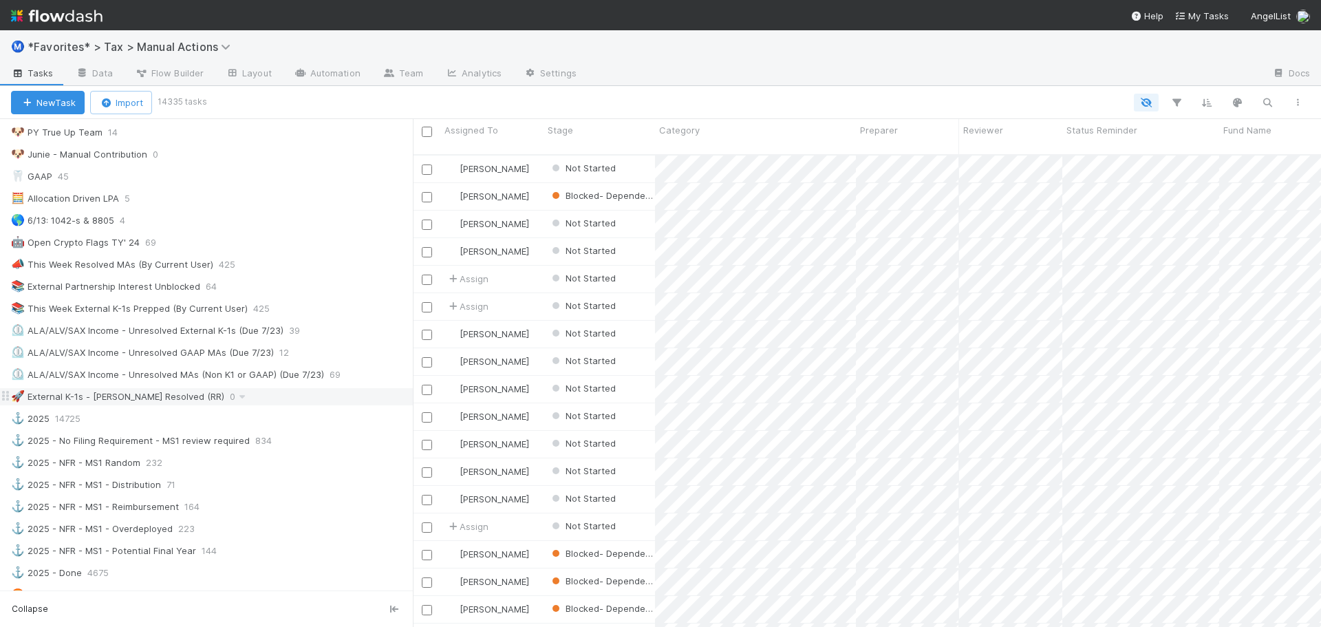
click at [210, 398] on div "🚀 External K-1s - Sam Resolved (RR) 0" at bounding box center [212, 396] width 402 height 17
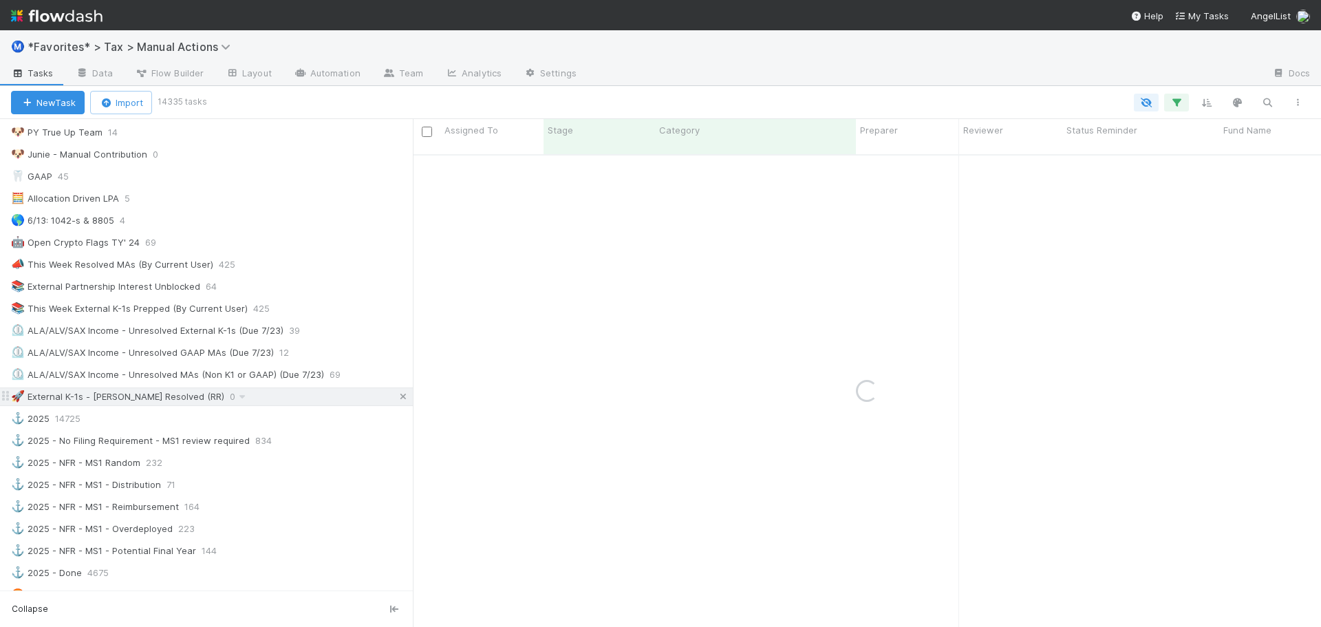
click at [396, 399] on icon at bounding box center [403, 396] width 14 height 9
click at [235, 397] on icon at bounding box center [242, 396] width 14 height 9
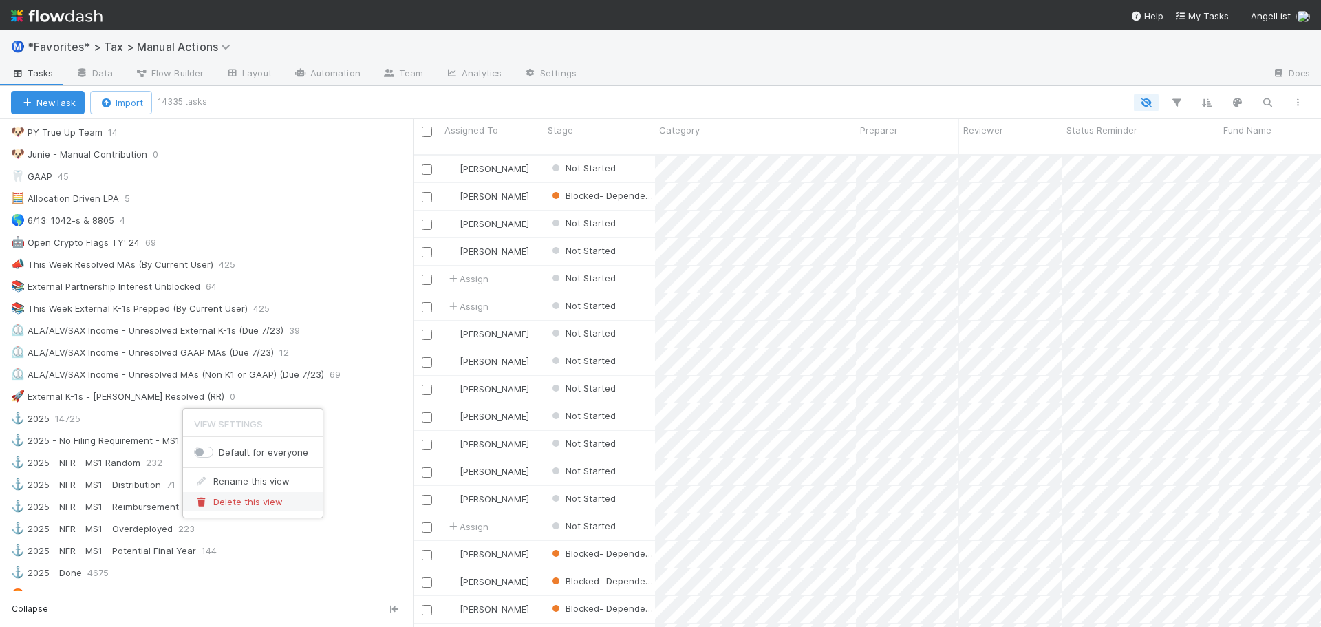
click at [215, 500] on span "Delete this view" at bounding box center [247, 501] width 69 height 11
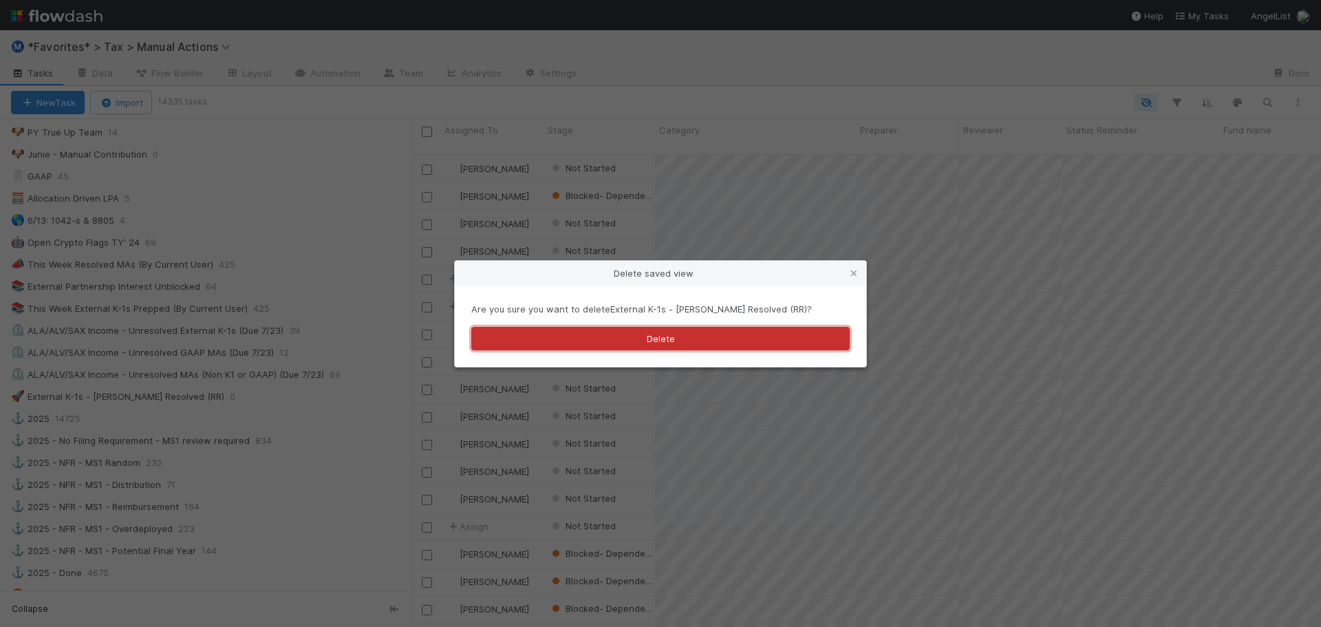
click at [704, 338] on button "Delete" at bounding box center [660, 338] width 378 height 23
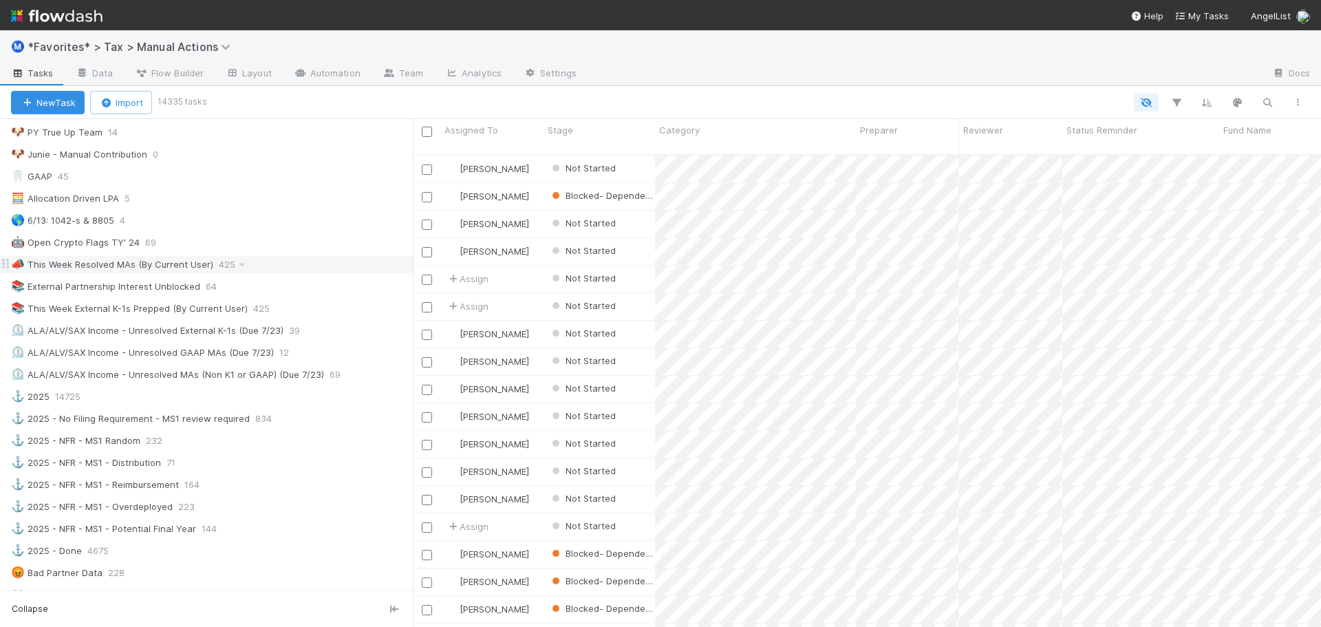
click at [261, 265] on div "📣 This Week Resolved MAs (By Current User) 425" at bounding box center [212, 264] width 402 height 17
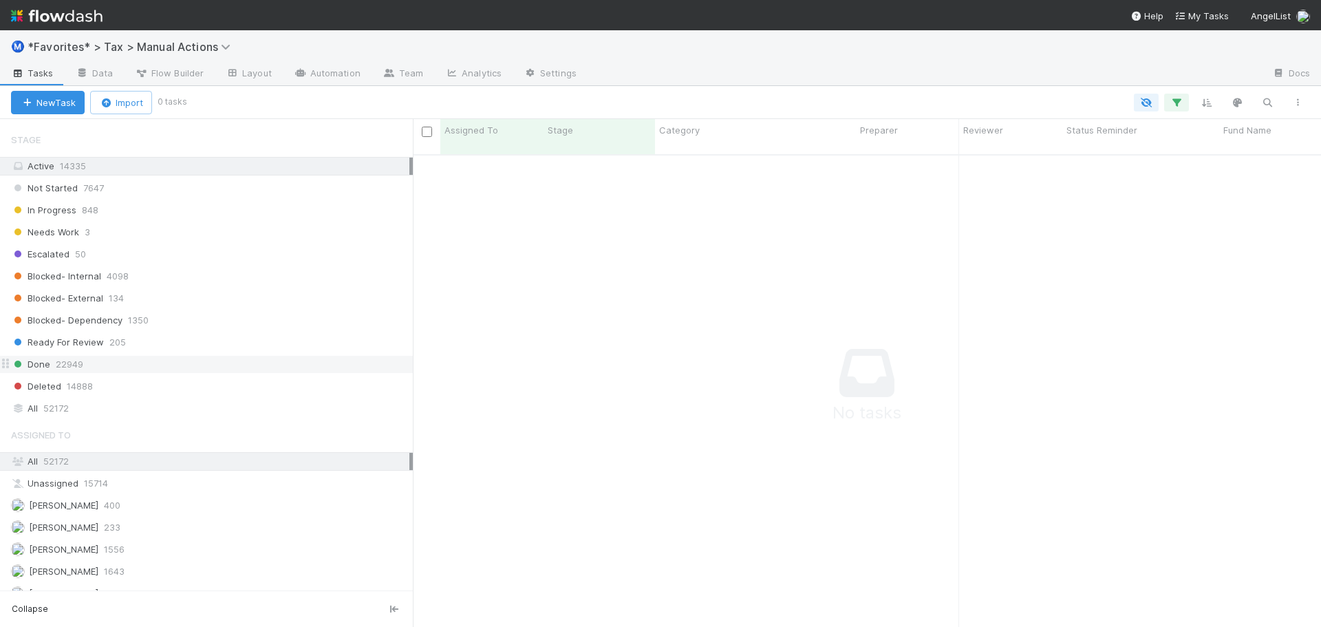
click at [157, 369] on div "Done 22949" at bounding box center [212, 364] width 402 height 17
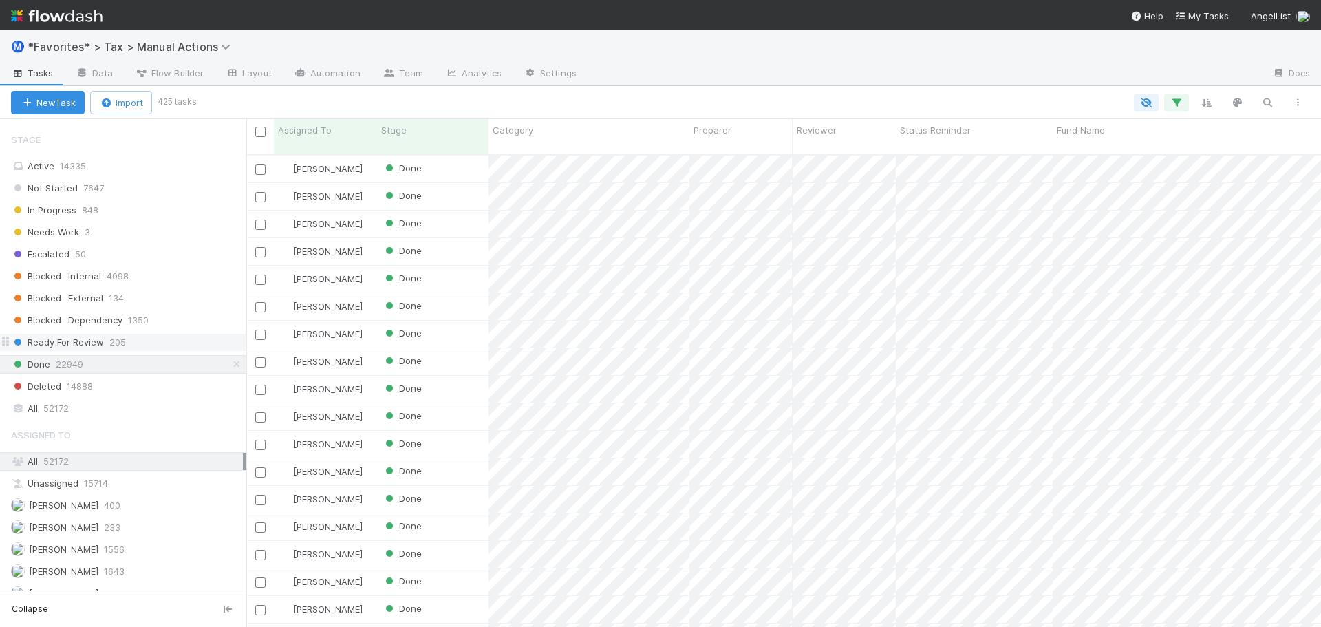
drag, startPoint x: 413, startPoint y: 347, endPoint x: 243, endPoint y: 343, distance: 170.6
click at [243, 343] on div "Saved Views ⭐ My Active Tasks 9 👀 2024 20496 🔴 Not Done / Not Ready for Review …" at bounding box center [123, 373] width 246 height 508
click at [904, 131] on span "Resolved At" at bounding box center [911, 130] width 52 height 14
click at [931, 156] on div "Sort Oldest → Newest" at bounding box center [964, 156] width 157 height 21
click at [920, 135] on span "Resolved At" at bounding box center [911, 130] width 52 height 14
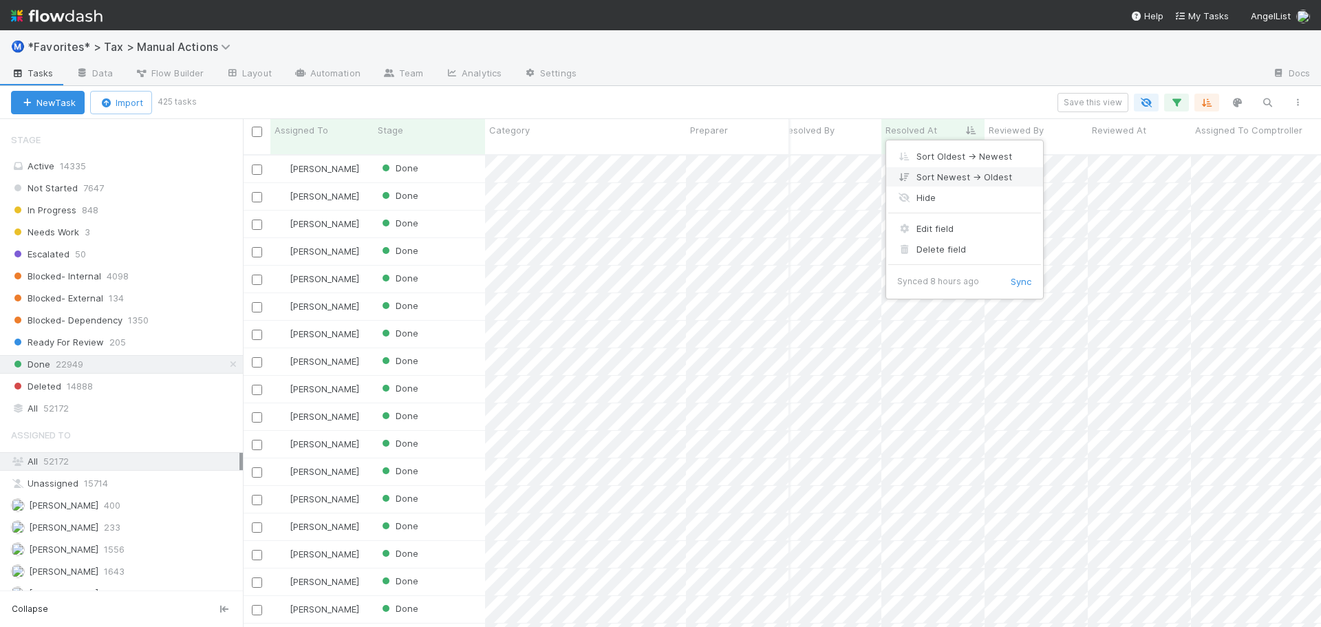
click at [921, 182] on div "Sort Newest → Oldest" at bounding box center [964, 176] width 157 height 21
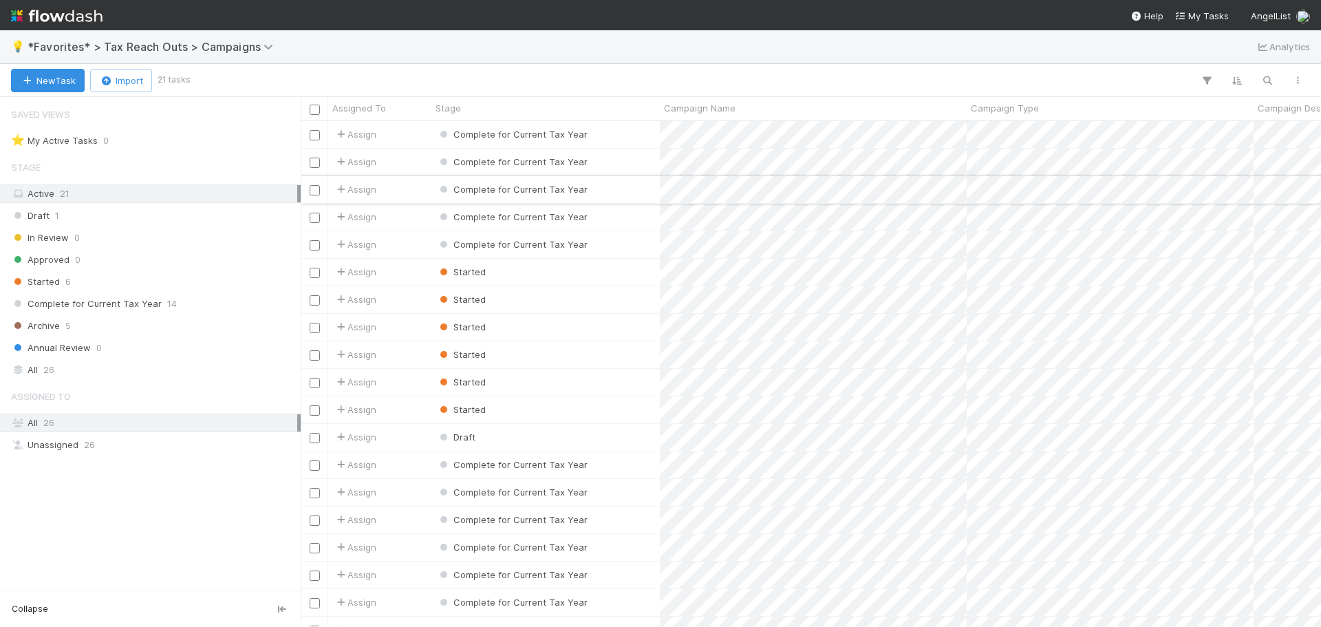
scroll to position [495, 1010]
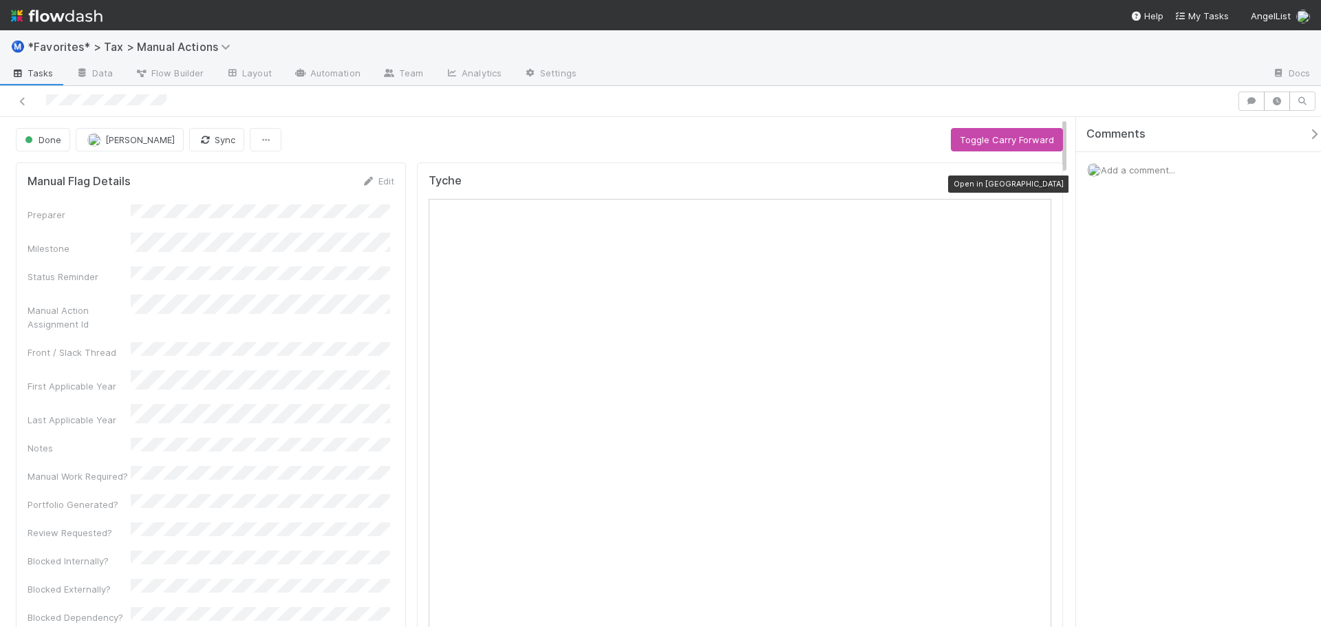
click at [1037, 184] on icon at bounding box center [1044, 184] width 14 height 9
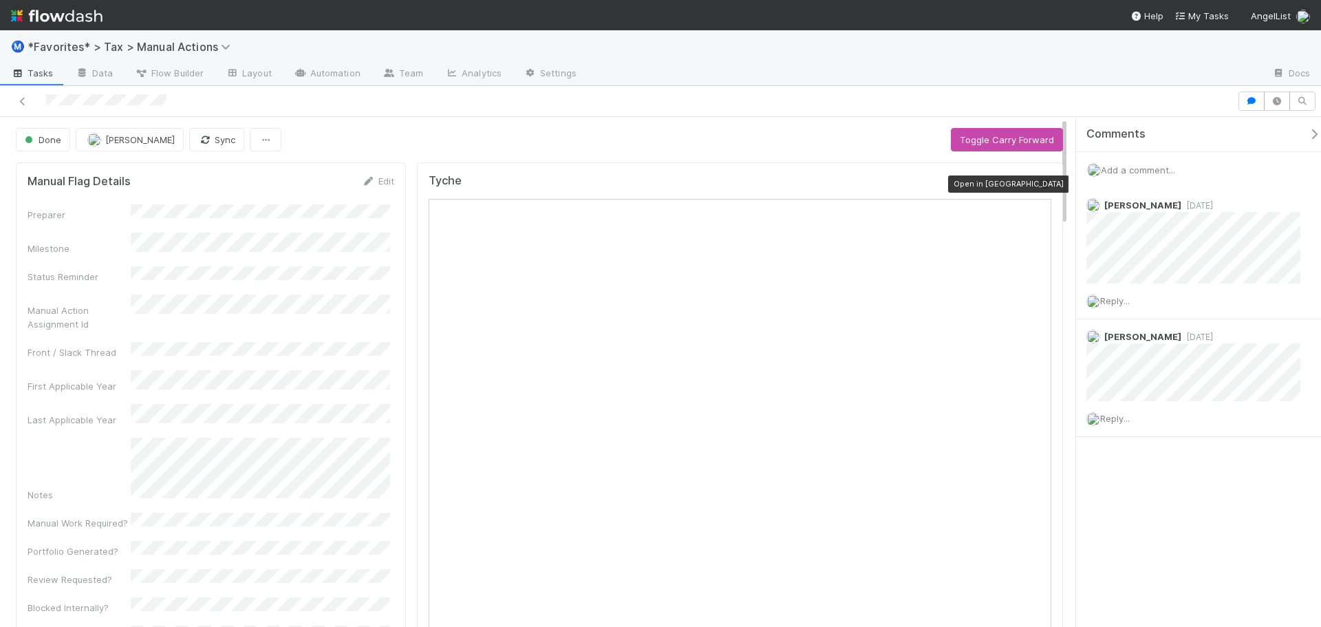
click at [1037, 184] on icon at bounding box center [1044, 184] width 14 height 9
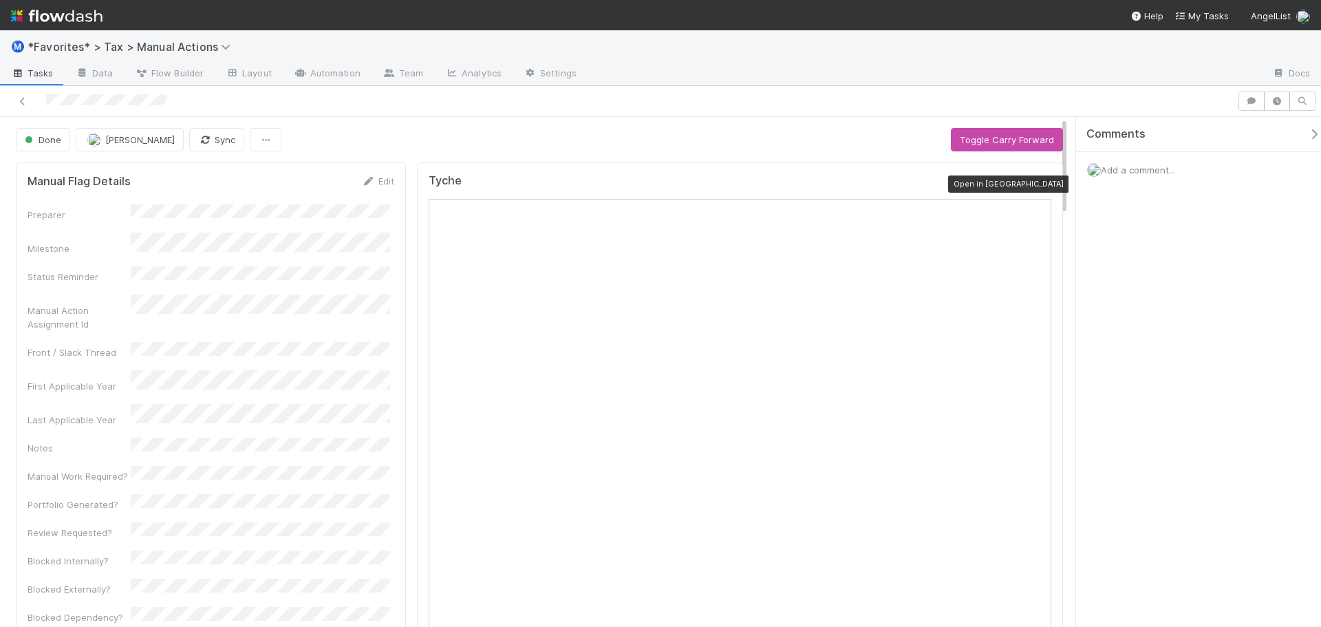
click at [1037, 184] on icon at bounding box center [1044, 184] width 14 height 9
click at [1037, 183] on icon at bounding box center [1044, 184] width 14 height 9
click at [28, 101] on icon at bounding box center [23, 101] width 14 height 9
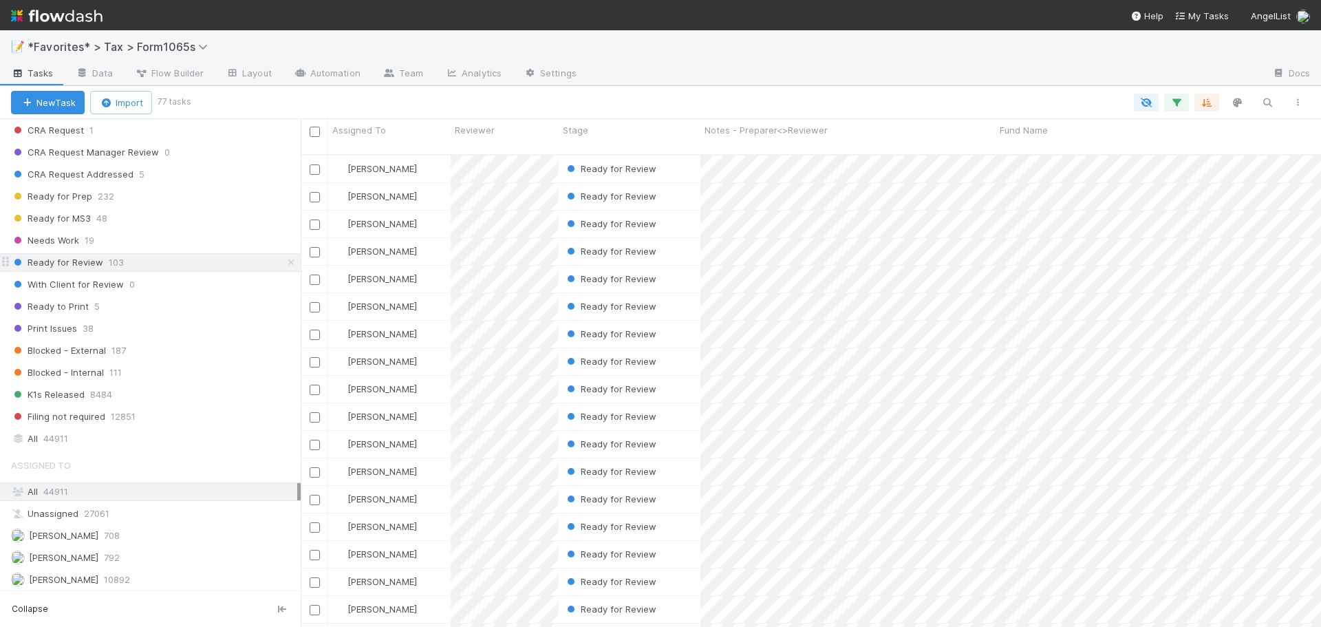
scroll to position [1009, 0]
click at [109, 218] on div "Ready for MS3 48" at bounding box center [156, 218] width 290 height 17
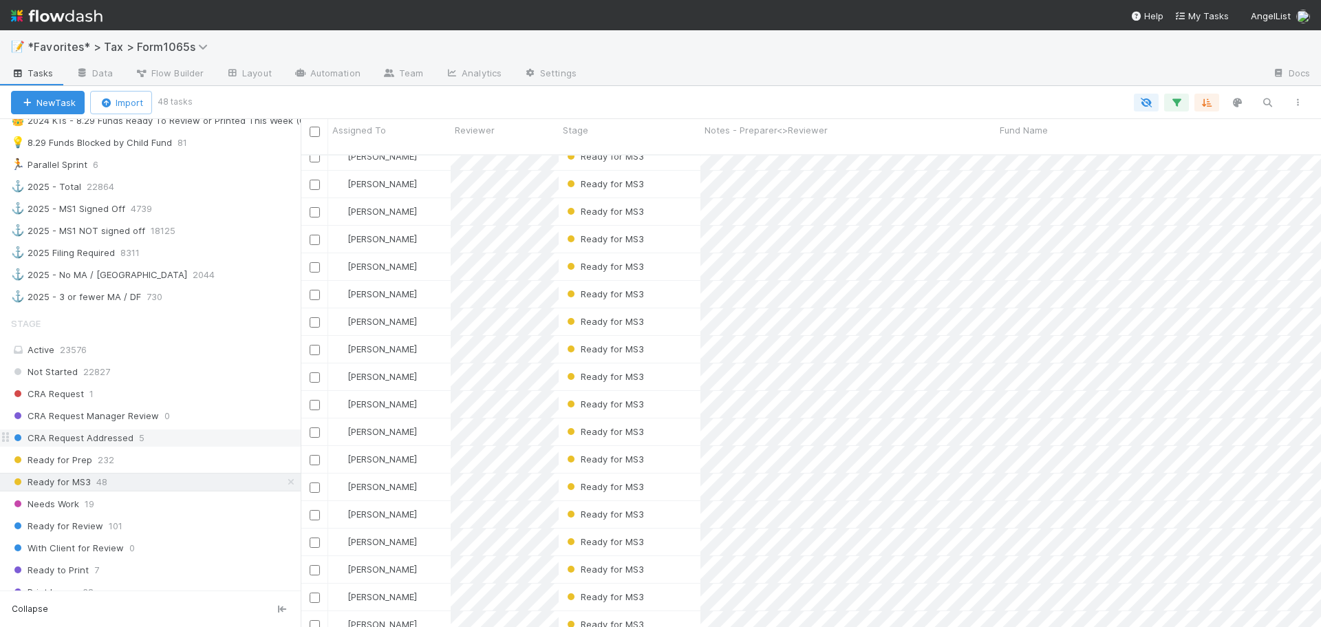
scroll to position [734, 0]
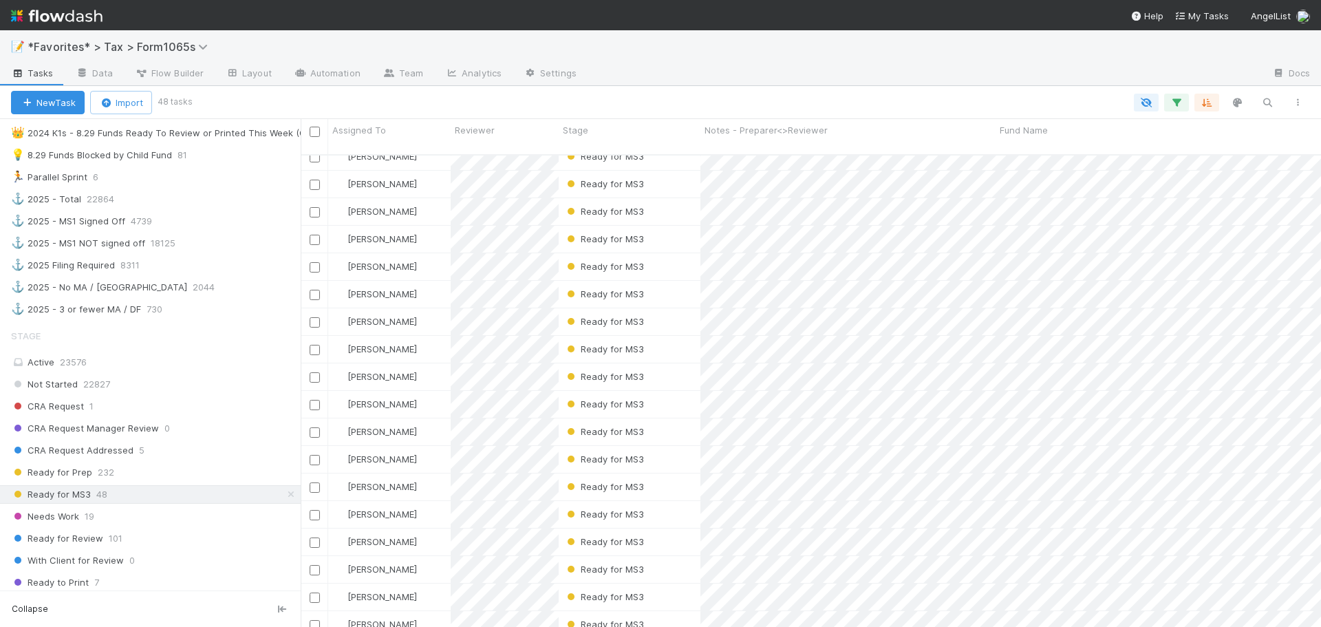
click at [715, 94] on div at bounding box center [751, 103] width 1122 height 18
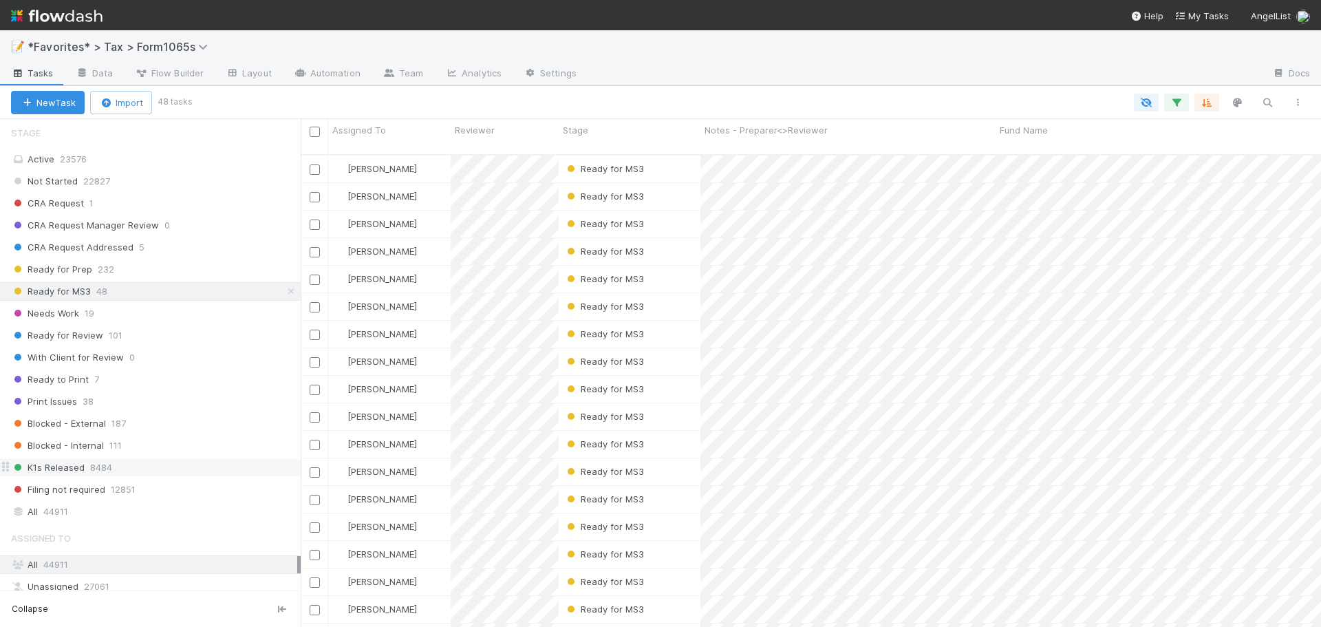
scroll to position [1009, 0]
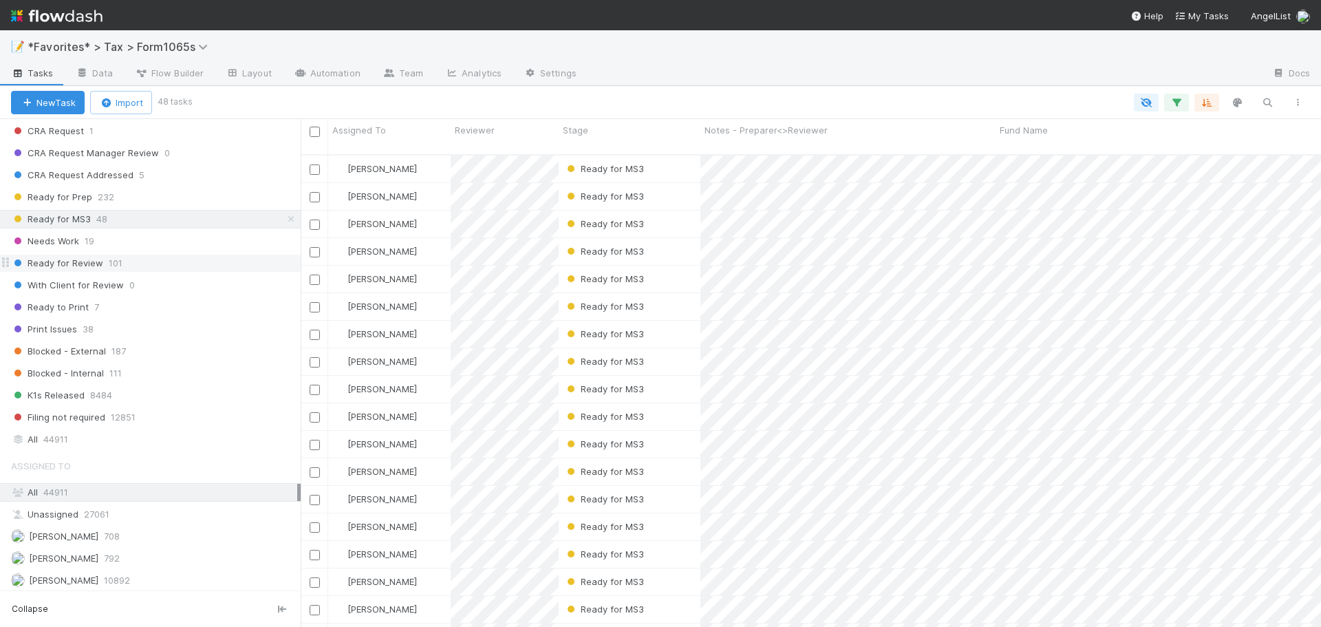
click at [157, 265] on div "Ready for Review 101" at bounding box center [156, 262] width 290 height 17
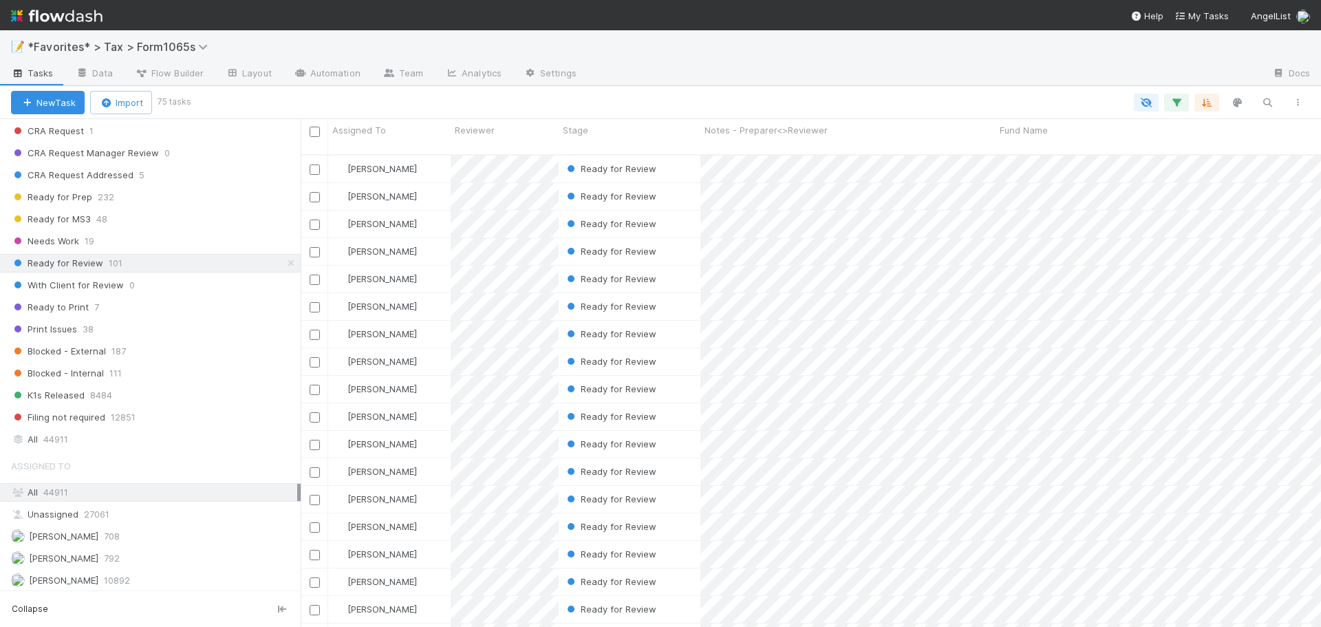
click at [862, 39] on div "📝 *Favorites* > Tax > Form1065s" at bounding box center [660, 46] width 1321 height 33
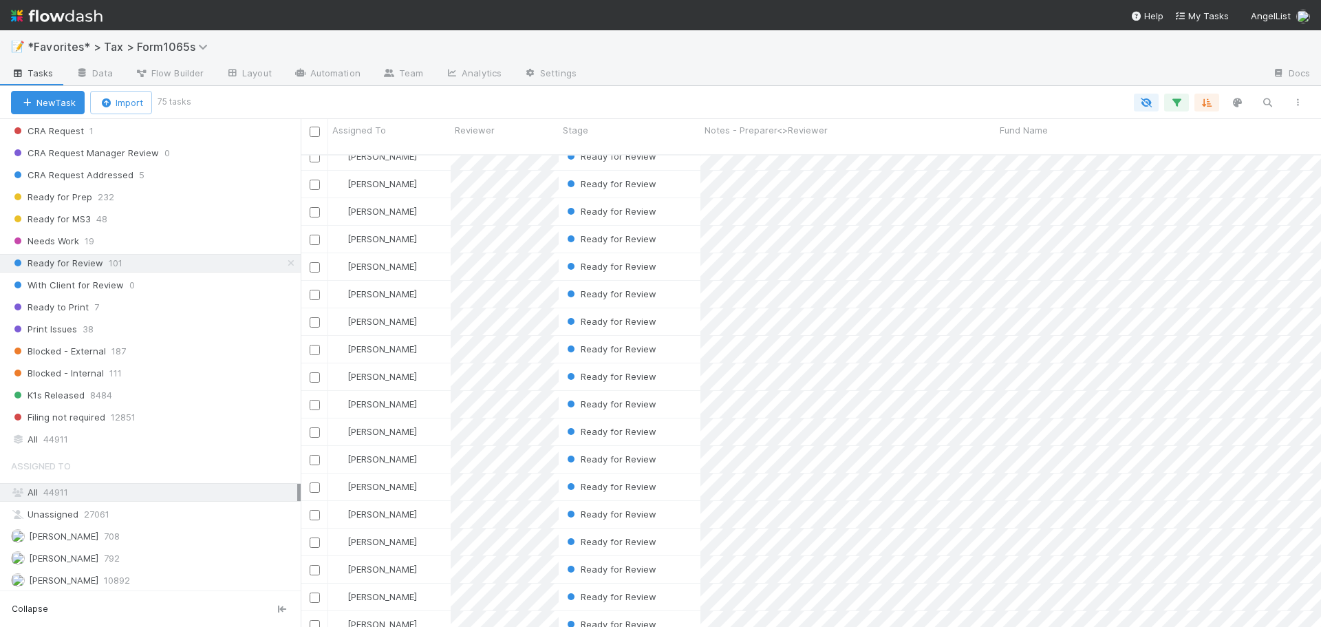
scroll to position [1591, 0]
click at [1041, 127] on span "Fund Name" at bounding box center [1023, 130] width 48 height 14
click at [1019, 158] on icon at bounding box center [1018, 156] width 14 height 9
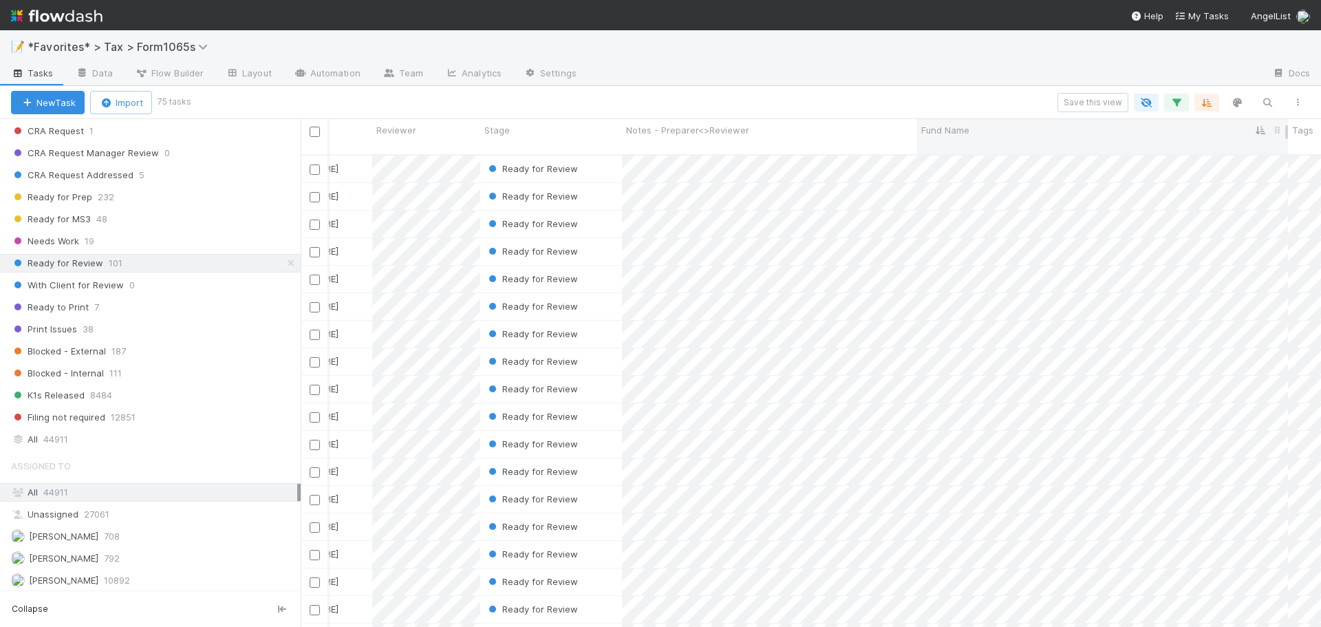
scroll to position [0, 79]
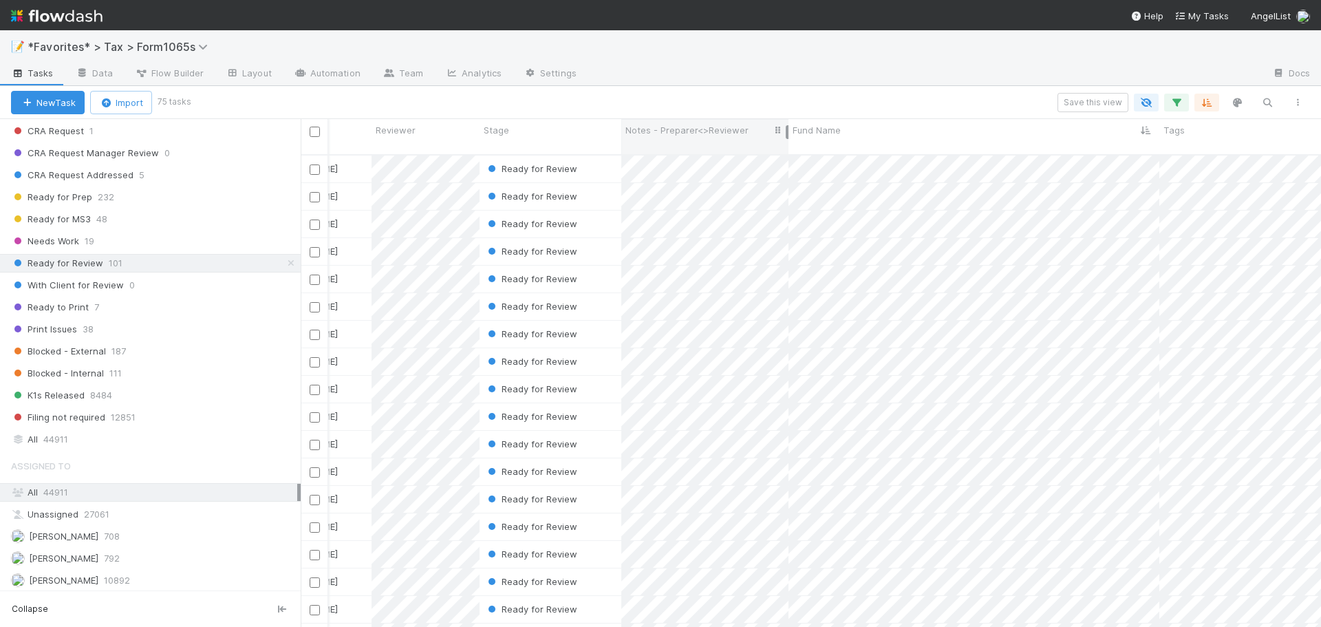
drag, startPoint x: 915, startPoint y: 131, endPoint x: 788, endPoint y: 129, distance: 127.9
click at [788, 129] on div at bounding box center [786, 132] width 3 height 14
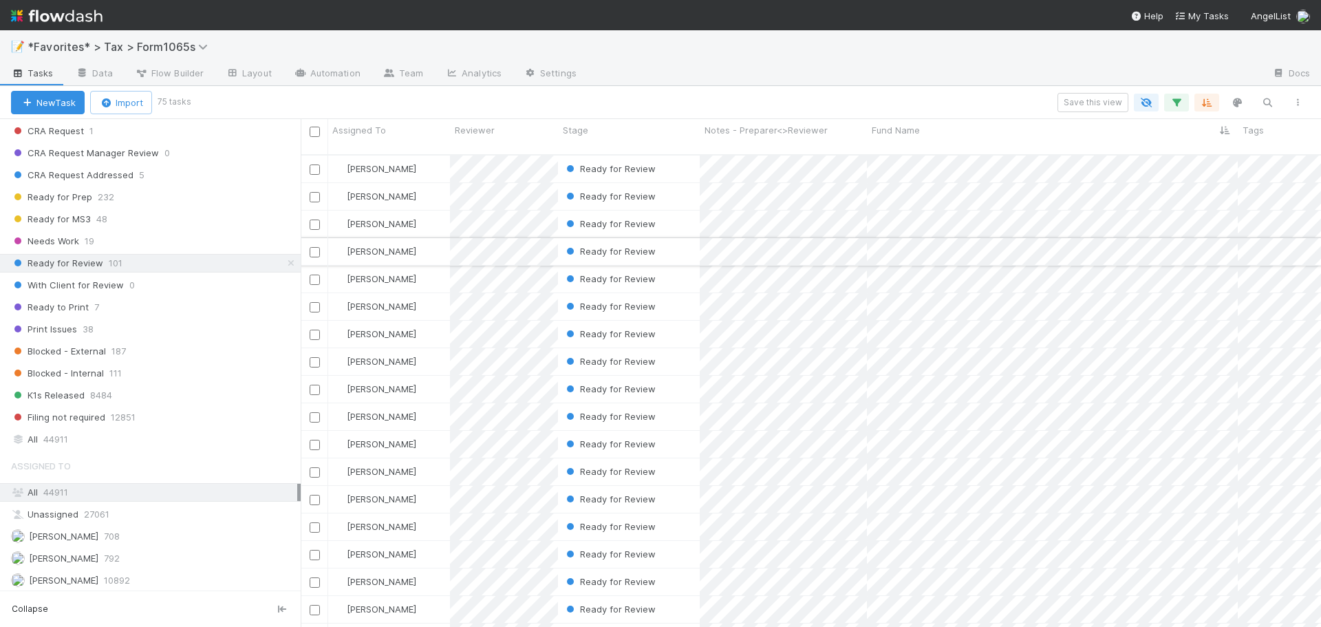
scroll to position [0, 0]
click at [1030, 52] on div "📝 *Favorites* > Tax > Form1065s" at bounding box center [660, 46] width 1321 height 33
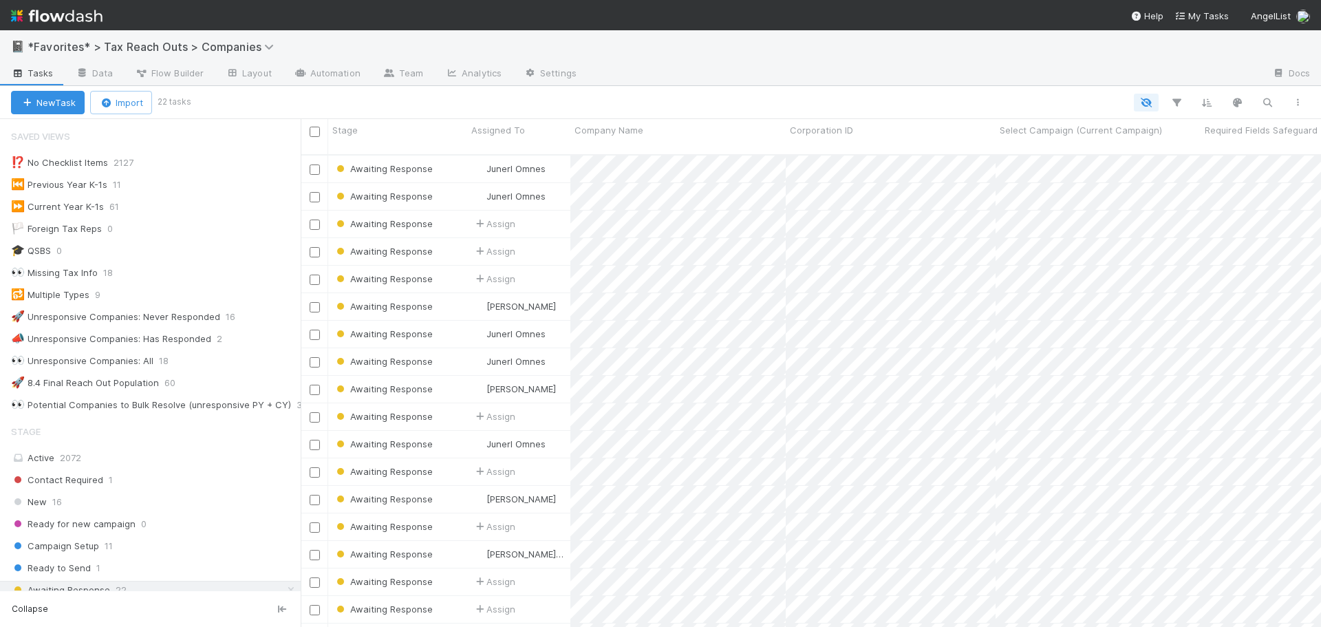
scroll to position [413, 0]
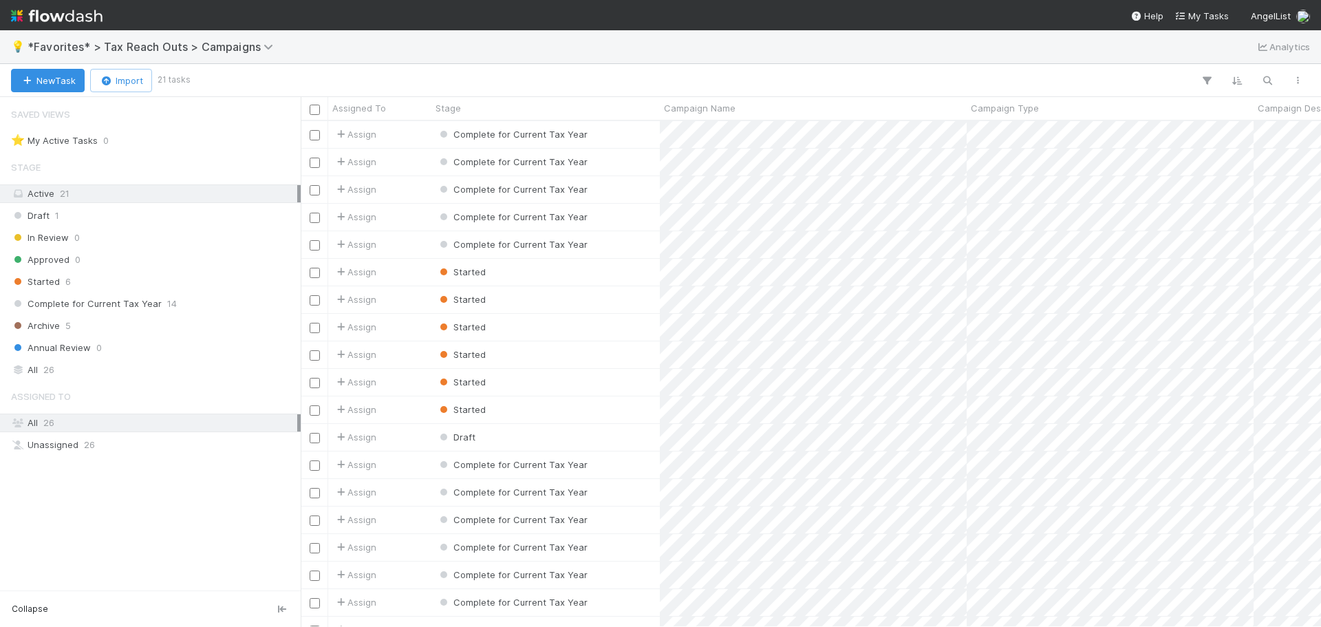
scroll to position [495, 1010]
click at [92, 18] on img at bounding box center [56, 15] width 91 height 23
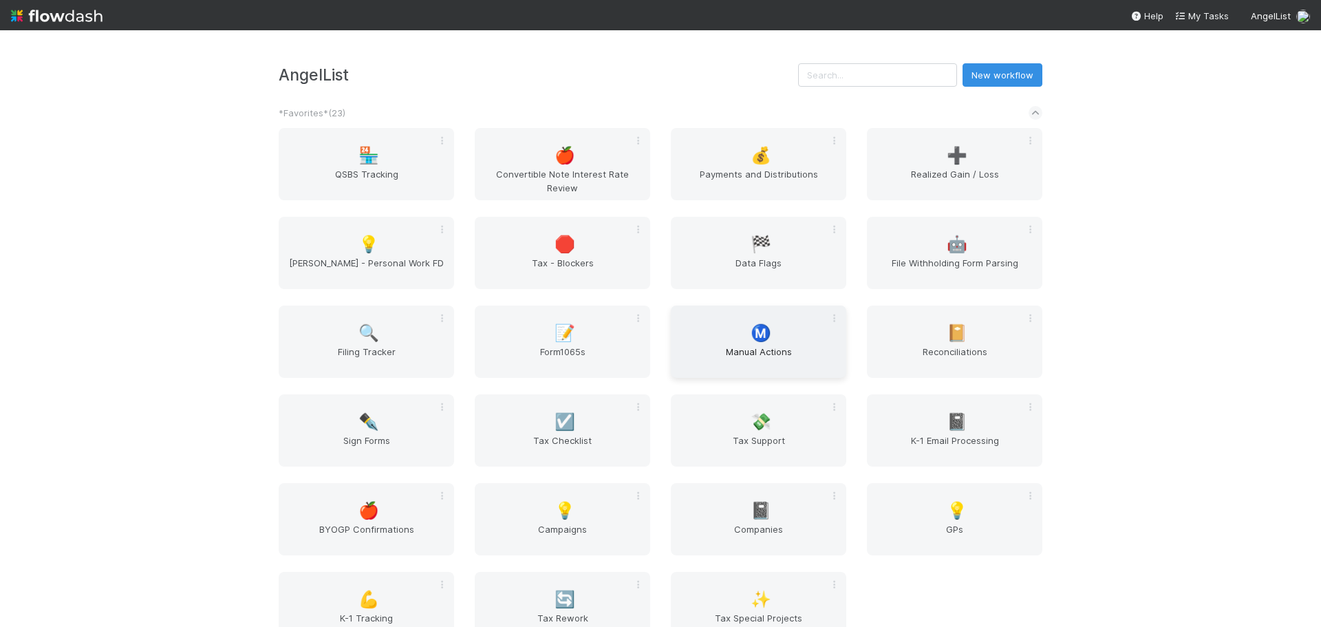
click at [751, 313] on div "Ⓜ️ Manual Actions" at bounding box center [758, 341] width 175 height 72
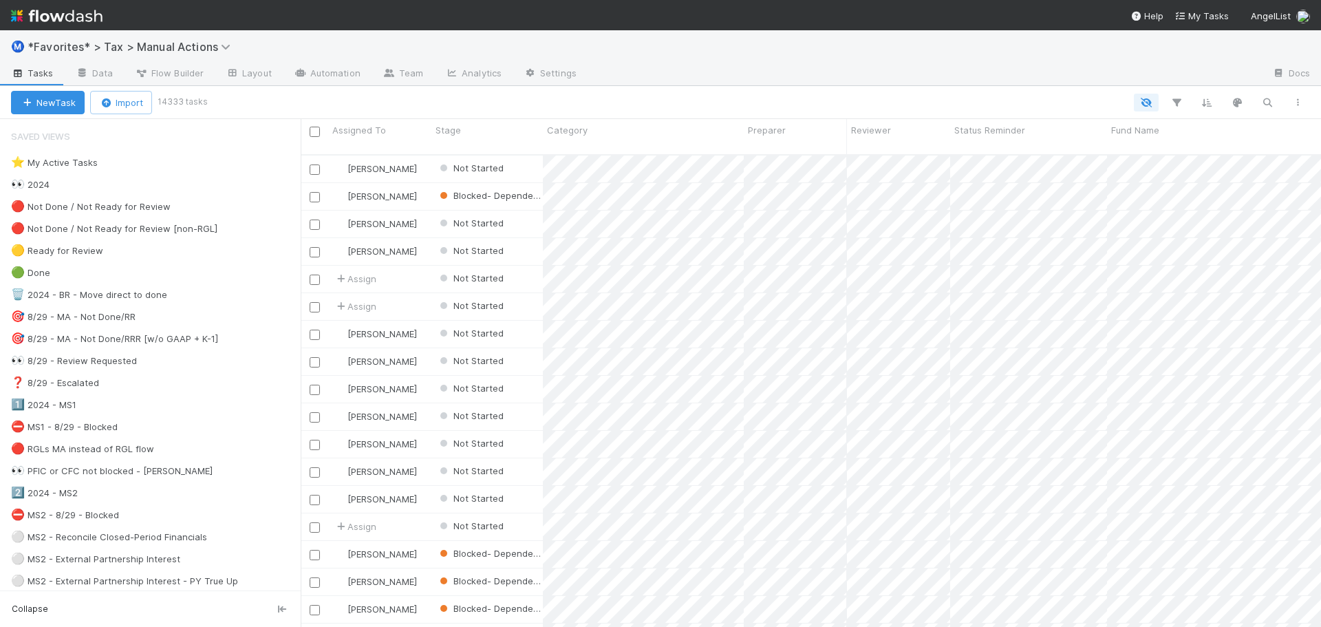
scroll to position [473, 1010]
click at [777, 80] on div at bounding box center [923, 74] width 673 height 22
click at [134, 181] on div "👀 2024 20496" at bounding box center [156, 184] width 290 height 17
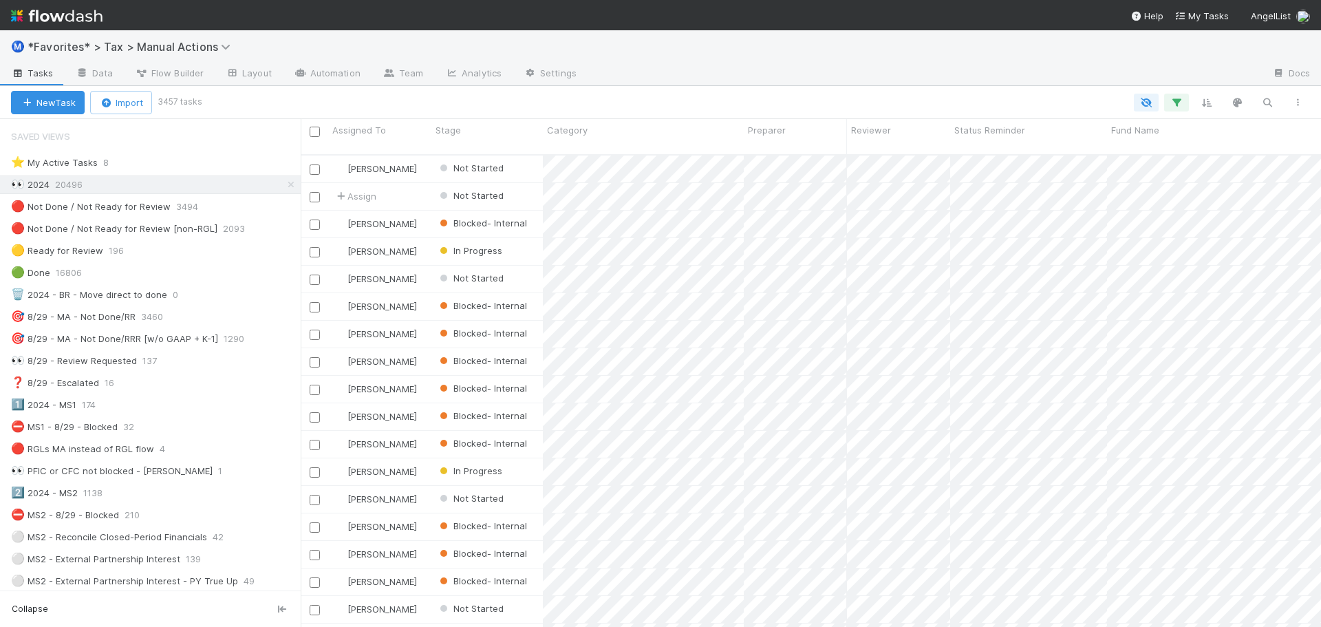
scroll to position [473, 1010]
click at [911, 81] on div at bounding box center [923, 74] width 673 height 22
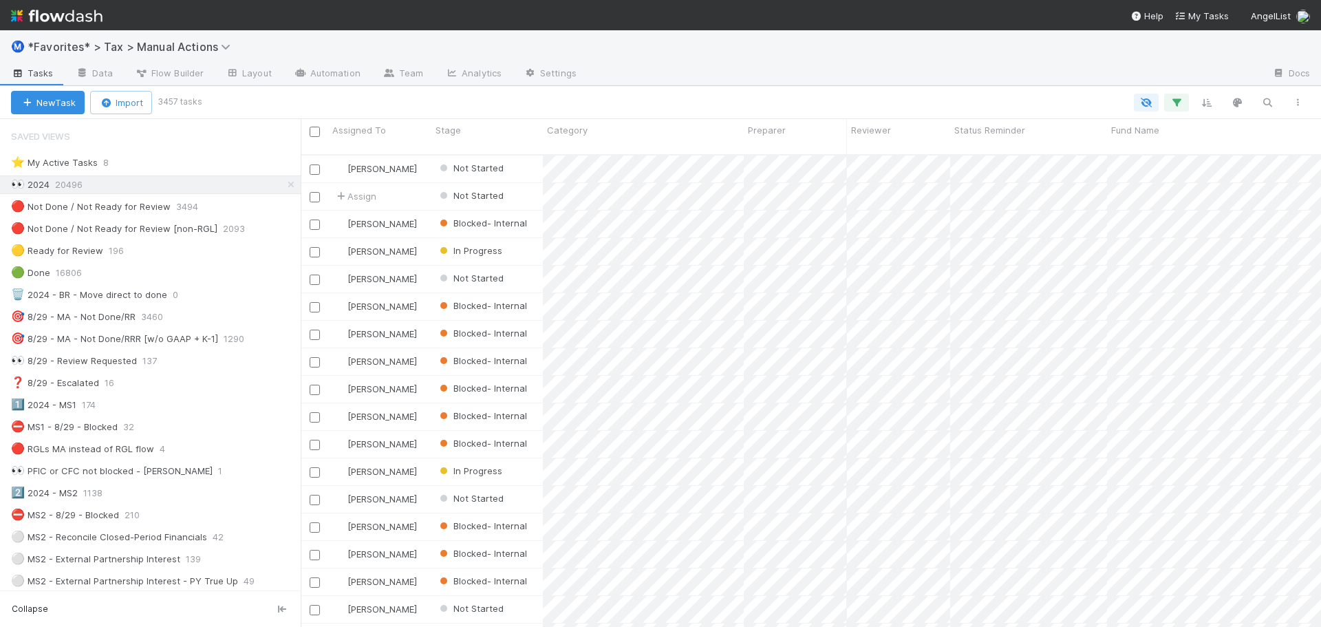
click at [823, 87] on div "New Task Import 3457 tasks" at bounding box center [660, 102] width 1321 height 33
click at [1174, 96] on icon "button" at bounding box center [1176, 102] width 14 height 12
click at [794, 217] on link "And.." at bounding box center [788, 222] width 43 height 20
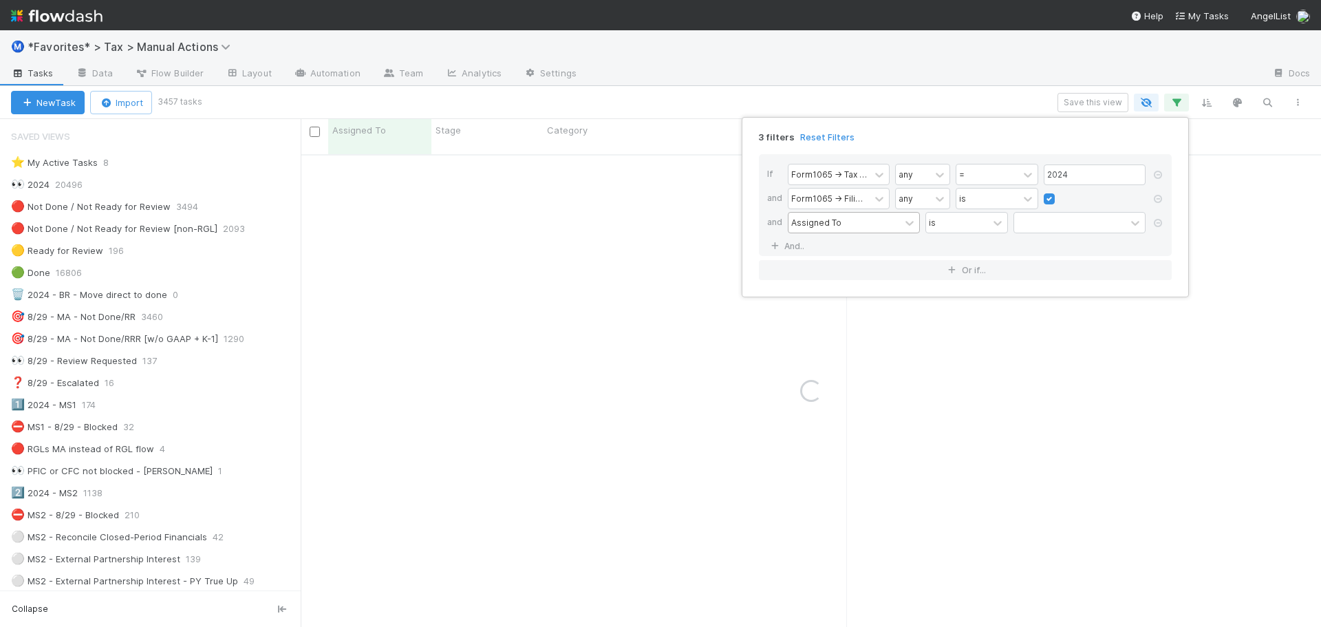
click at [829, 224] on div "Assigned To" at bounding box center [816, 222] width 50 height 12
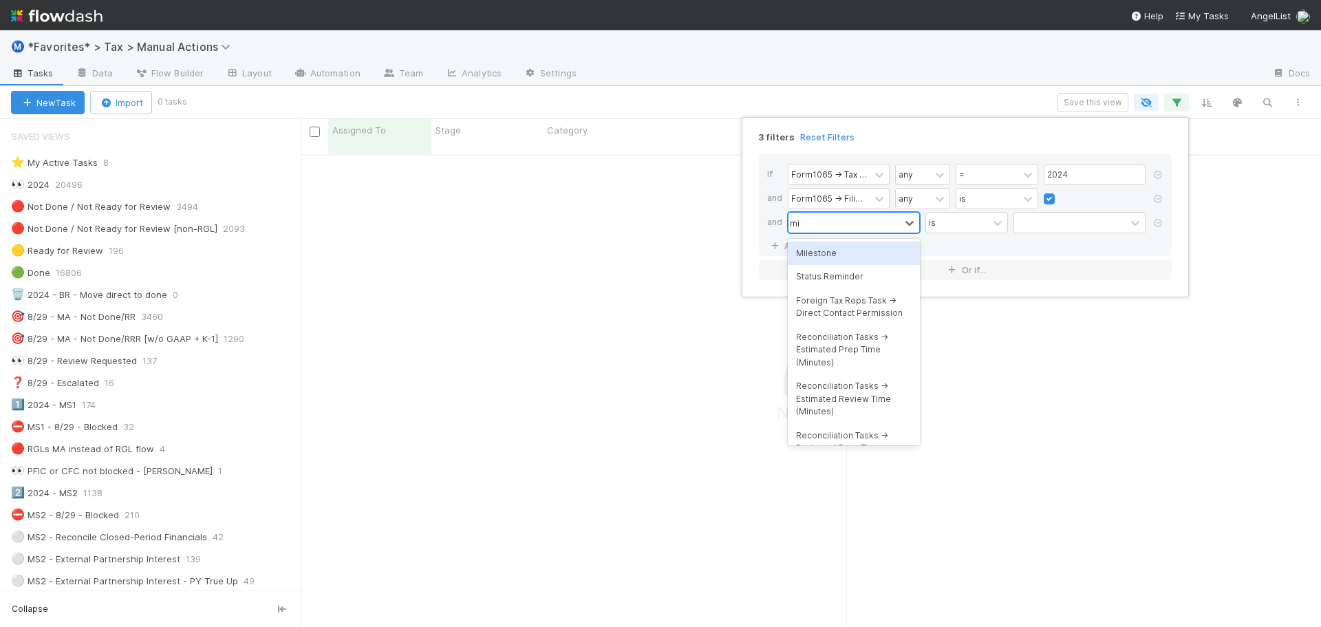
type input "mile"
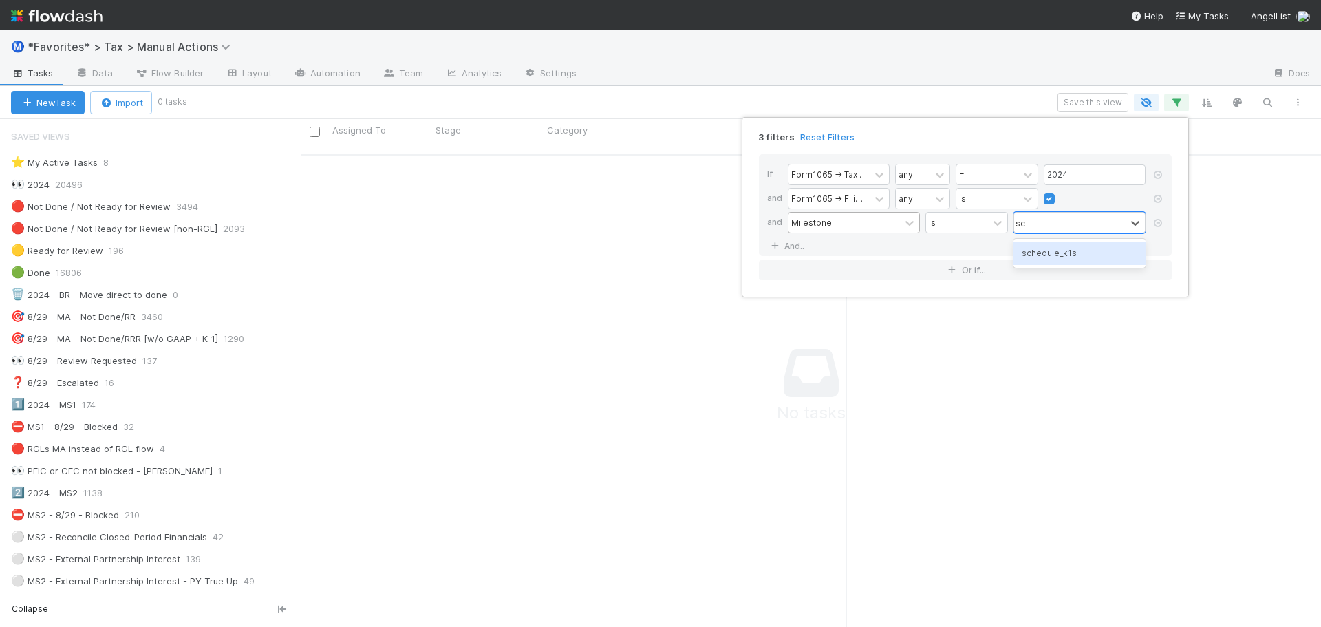
type input "sch"
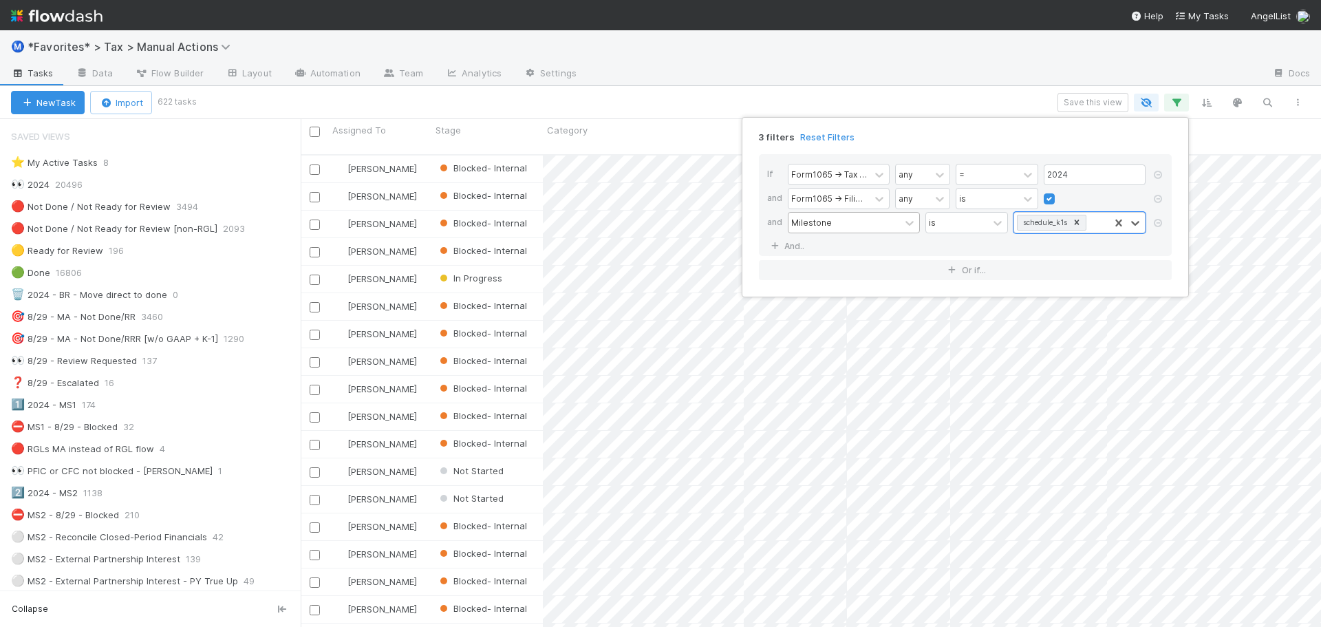
scroll to position [473, 1010]
click at [887, 67] on div "3 filters Reset Filters If Form1065 -> Tax Year any = 2024 and Form1065 -> Fili…" at bounding box center [660, 313] width 1321 height 627
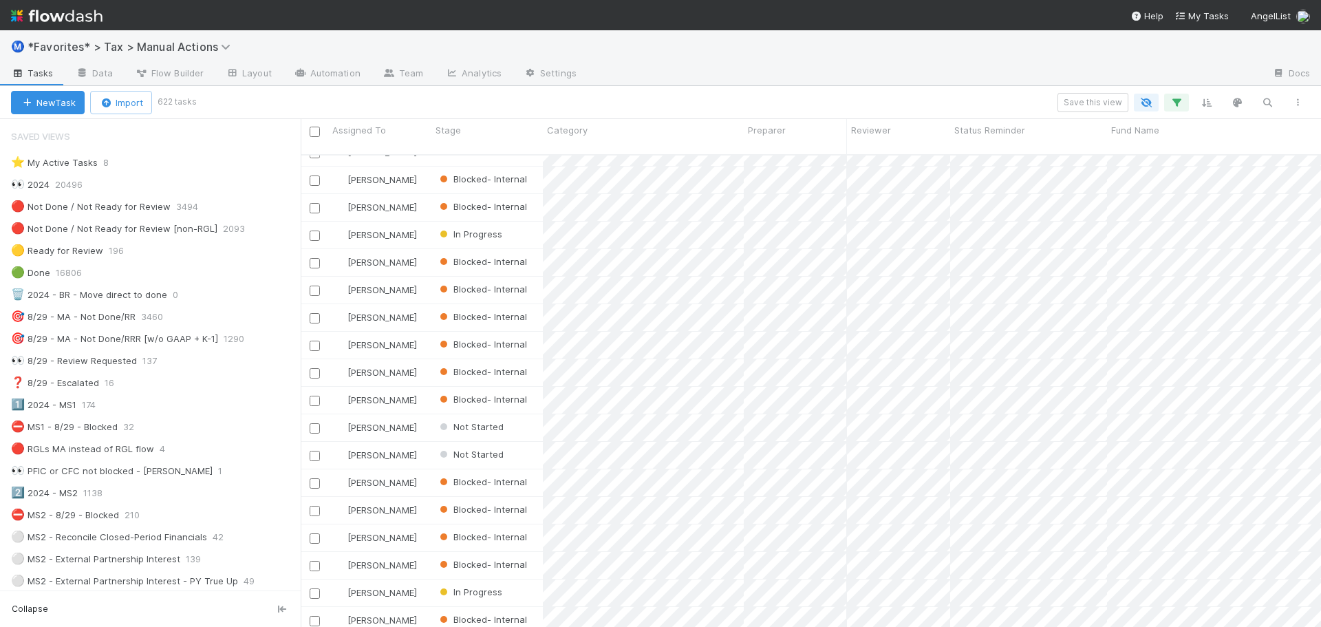
scroll to position [0, 0]
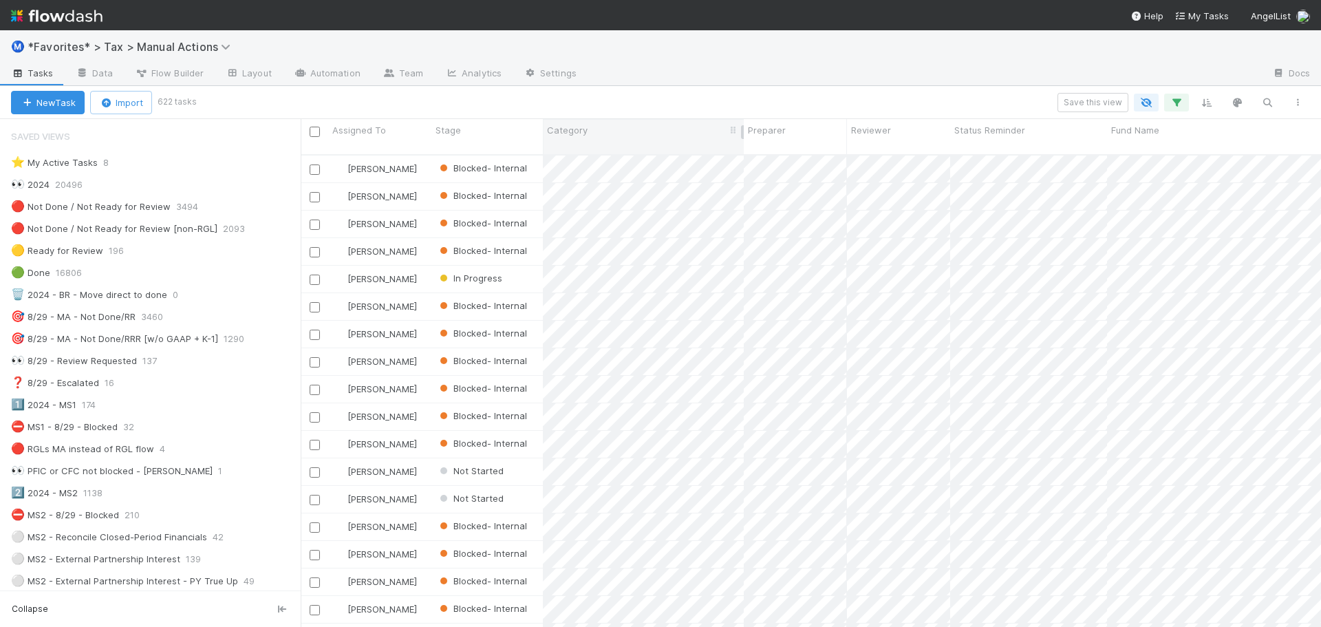
click at [616, 129] on div "Category" at bounding box center [643, 130] width 193 height 14
drag, startPoint x: 616, startPoint y: 129, endPoint x: 578, endPoint y: 152, distance: 43.9
click at [578, 152] on div "Sort First → Last" at bounding box center [625, 156] width 157 height 21
click at [618, 120] on div "Category" at bounding box center [643, 136] width 201 height 35
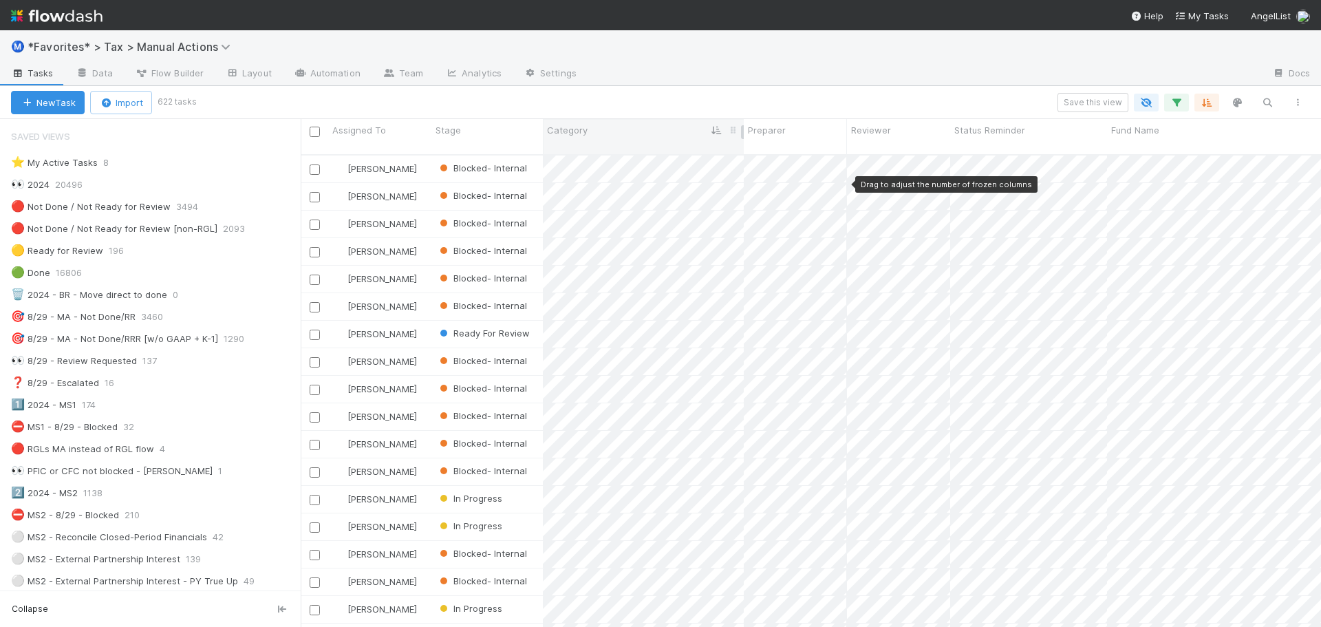
click at [620, 122] on div "Category" at bounding box center [643, 136] width 201 height 35
click at [620, 131] on div "Category" at bounding box center [643, 130] width 193 height 14
click at [711, 85] on div "Sort First → Last Sort Last → First Hide Edit field Delete field Synced 9 hours…" at bounding box center [660, 313] width 1321 height 627
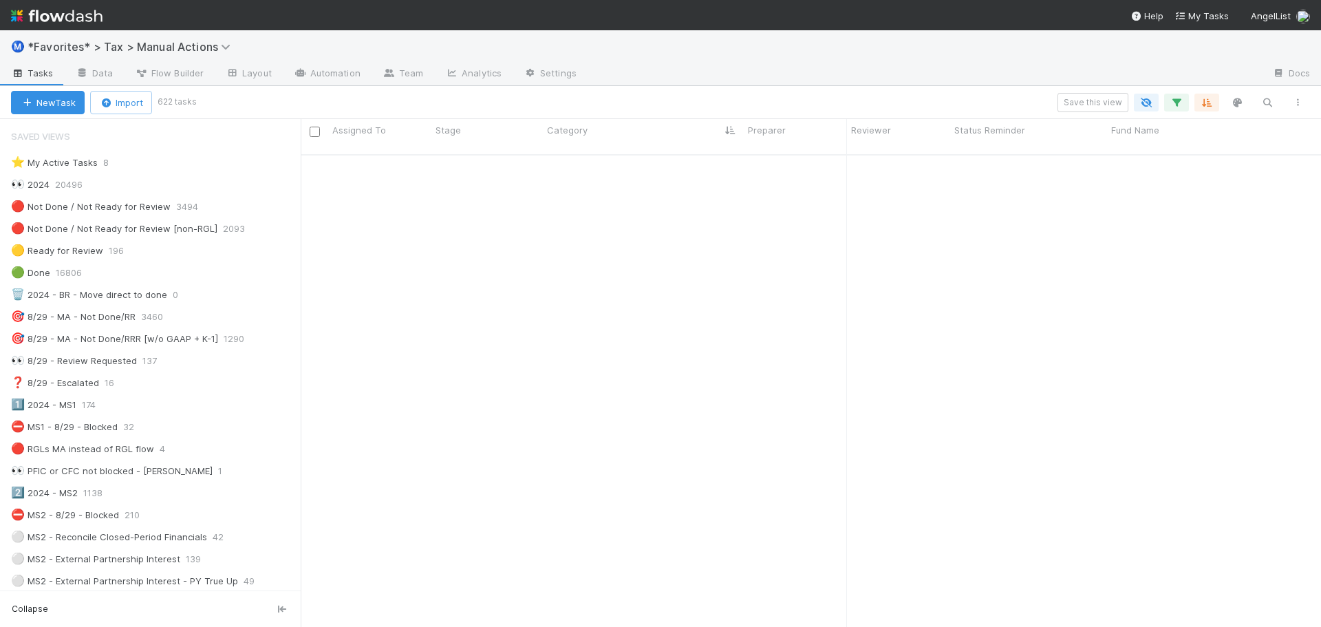
scroll to position [0, 0]
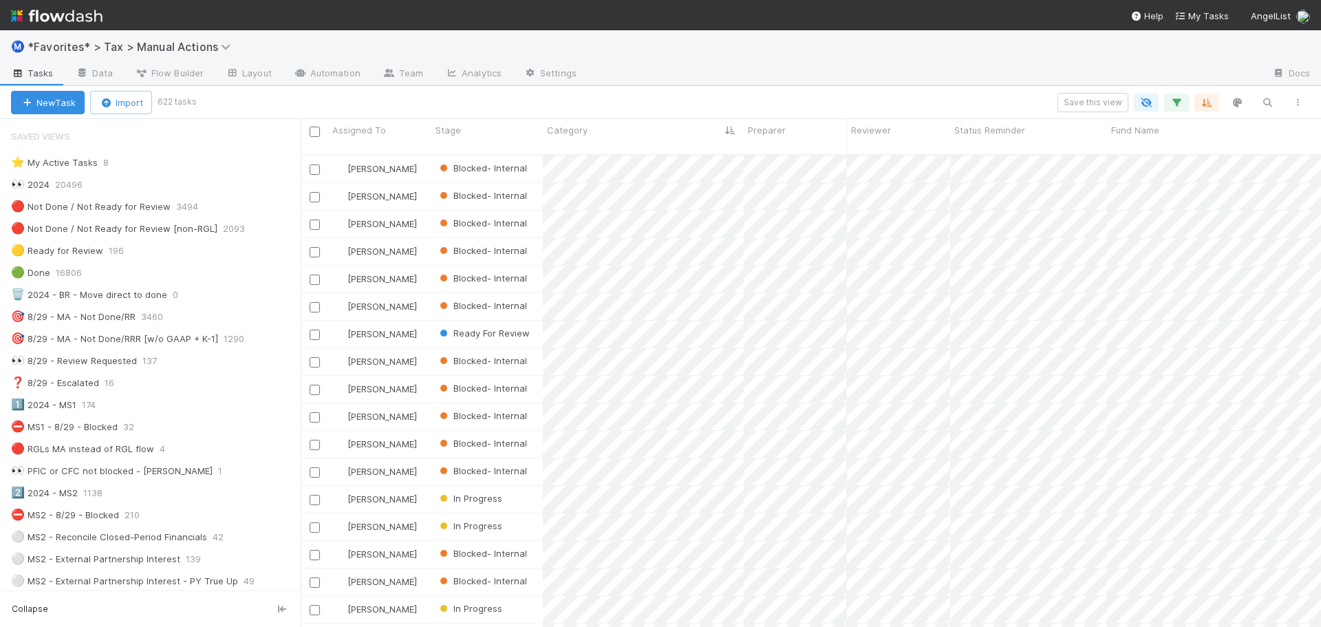
click at [811, 71] on div at bounding box center [923, 74] width 673 height 22
click at [808, 63] on div "Ⓜ️ *Favorites* > Tax > Manual Actions" at bounding box center [660, 46] width 1321 height 33
click at [988, 61] on div "Ⓜ️ *Favorites* > Tax > Manual Actions" at bounding box center [660, 46] width 1321 height 33
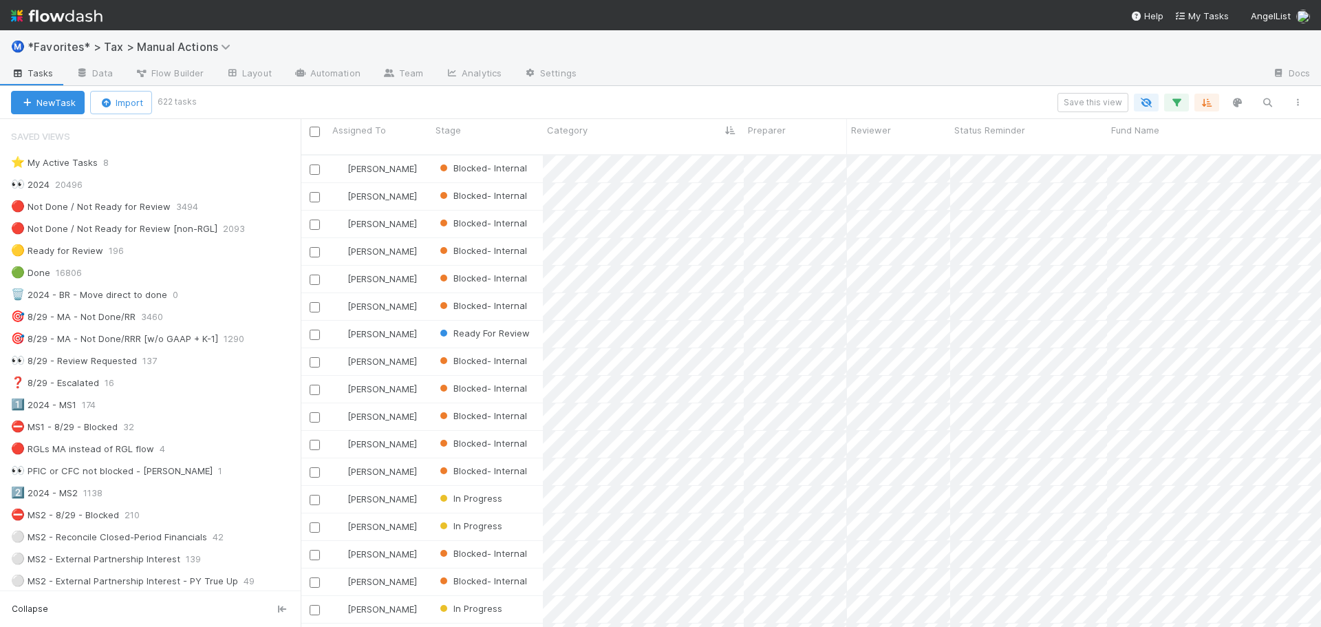
click at [892, 61] on div "Ⓜ️ *Favorites* > Tax > Manual Actions" at bounding box center [660, 46] width 1321 height 33
click at [770, 54] on div "Ⓜ️ *Favorites* > Tax > Manual Actions" at bounding box center [660, 46] width 1321 height 33
click at [826, 96] on div "Save this view" at bounding box center [753, 102] width 1118 height 19
click at [737, 72] on div at bounding box center [923, 74] width 673 height 22
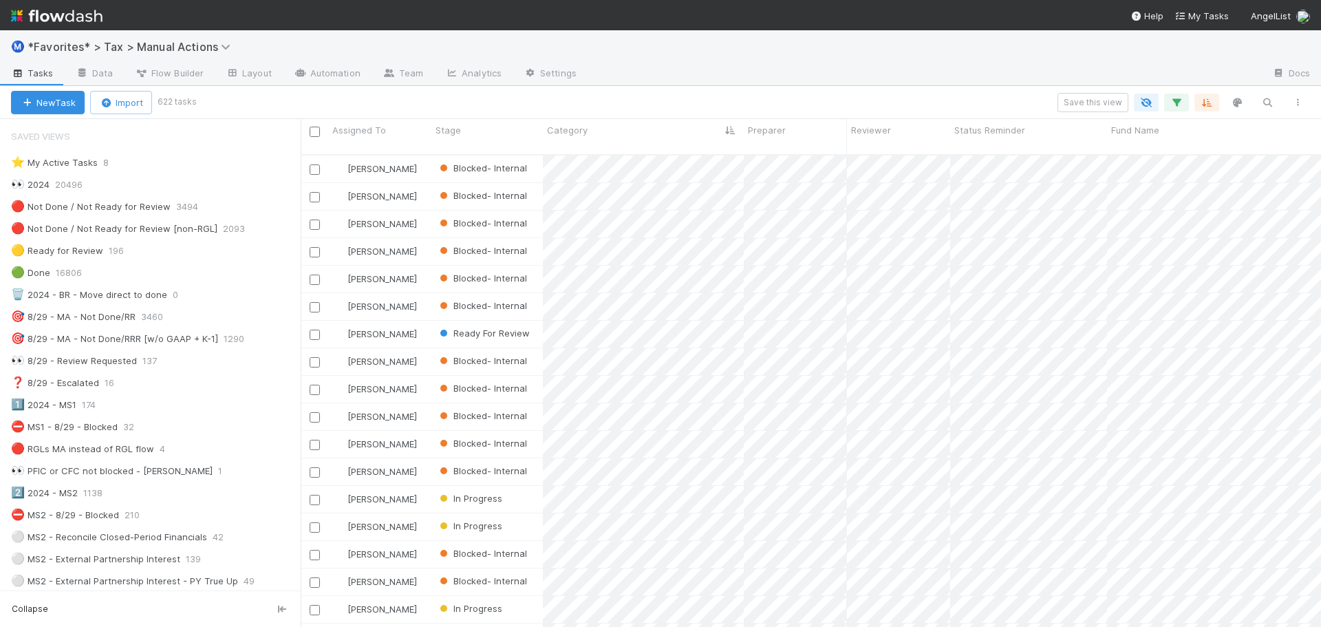
click at [900, 76] on div at bounding box center [923, 74] width 673 height 22
click at [873, 80] on div at bounding box center [923, 74] width 673 height 22
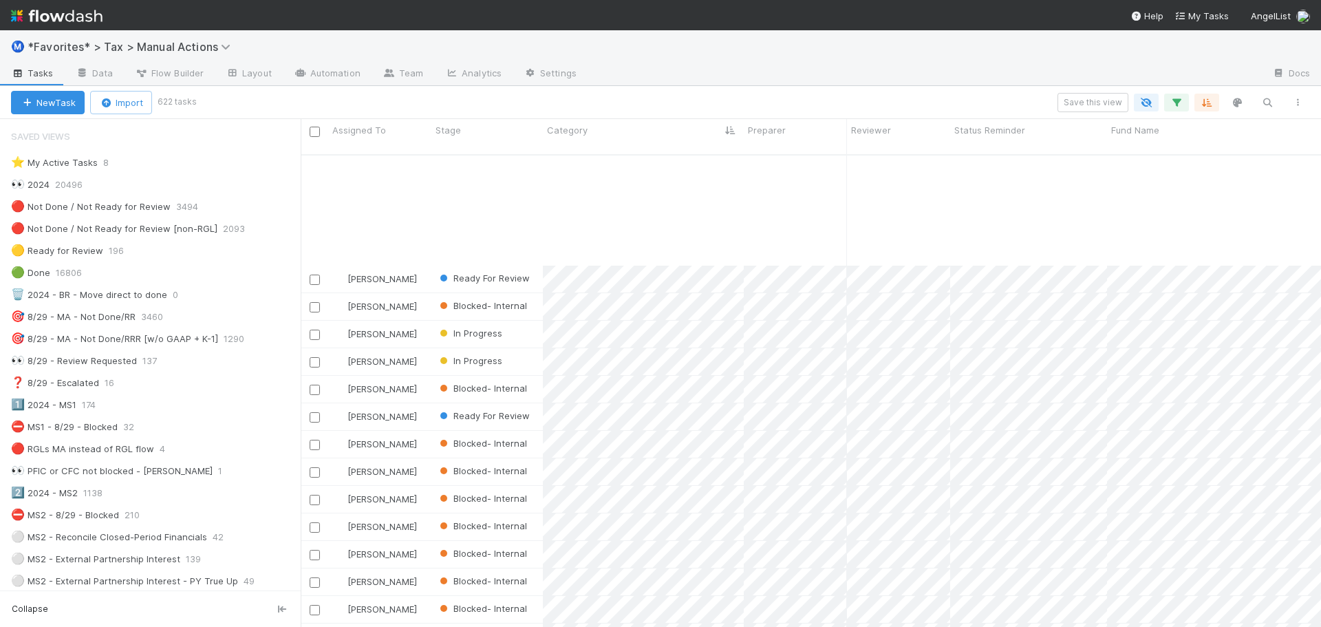
scroll to position [2614, 0]
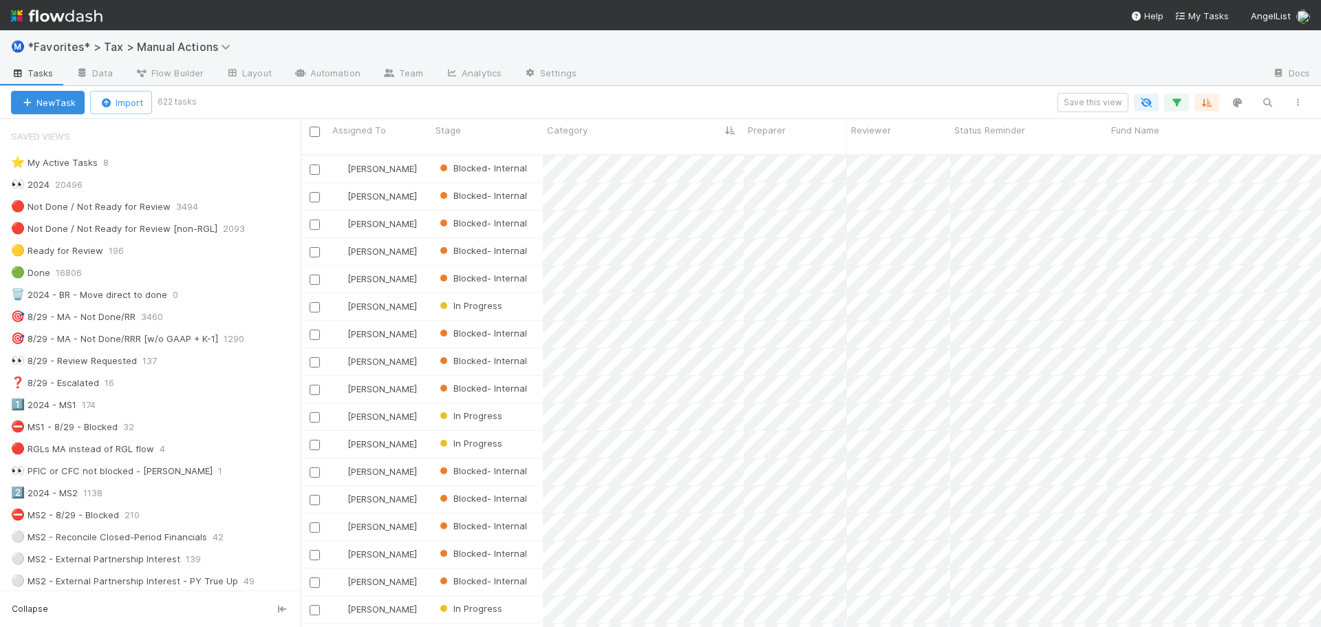
click at [847, 57] on div "Ⓜ️ *Favorites* > Tax > Manual Actions" at bounding box center [660, 46] width 1321 height 33
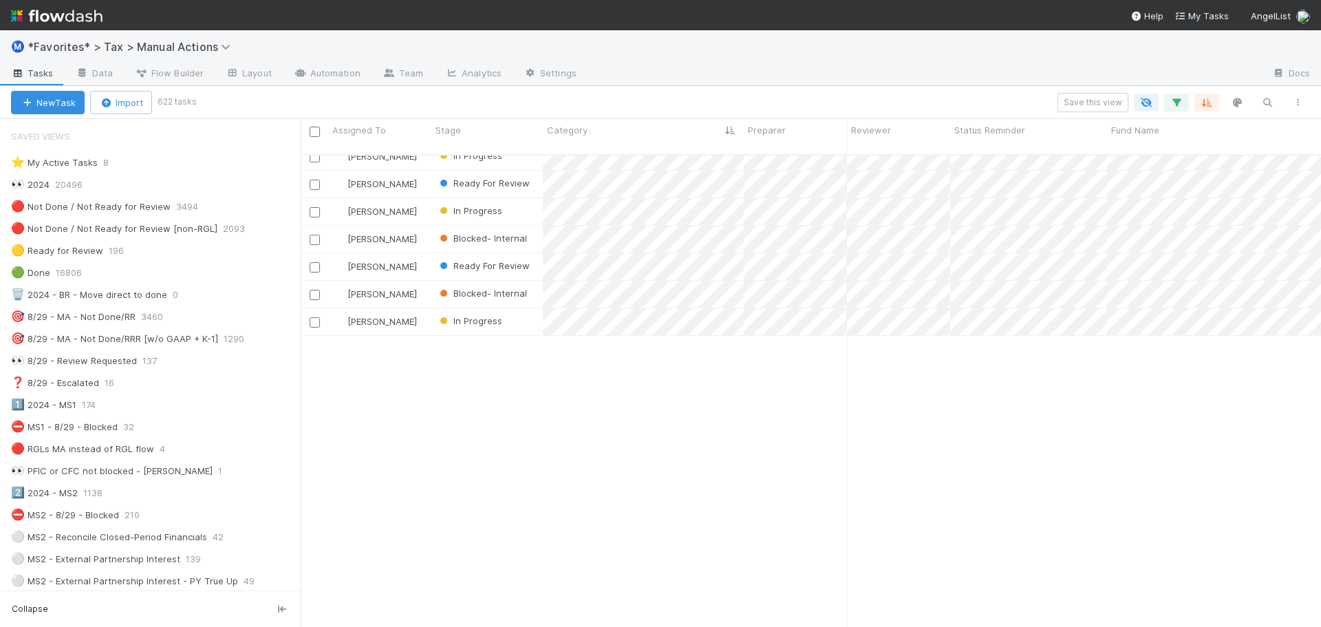
scroll to position [16159, 0]
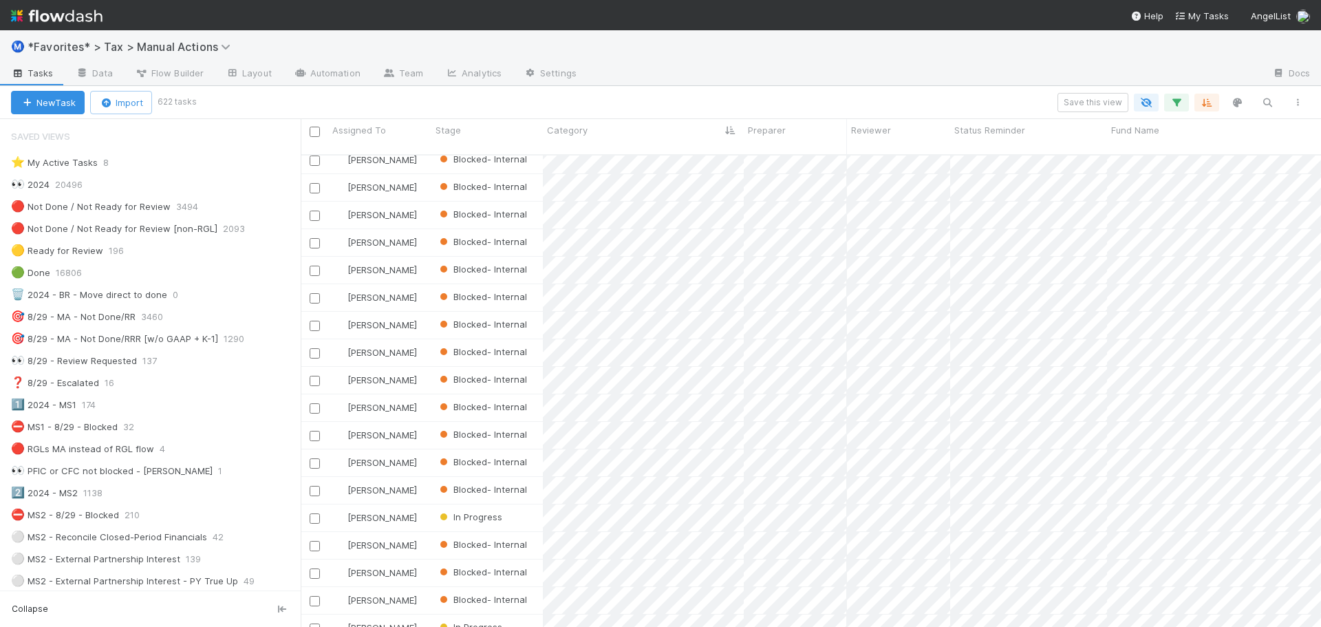
click at [956, 74] on div at bounding box center [923, 74] width 673 height 22
